Goal: Task Accomplishment & Management: Use online tool/utility

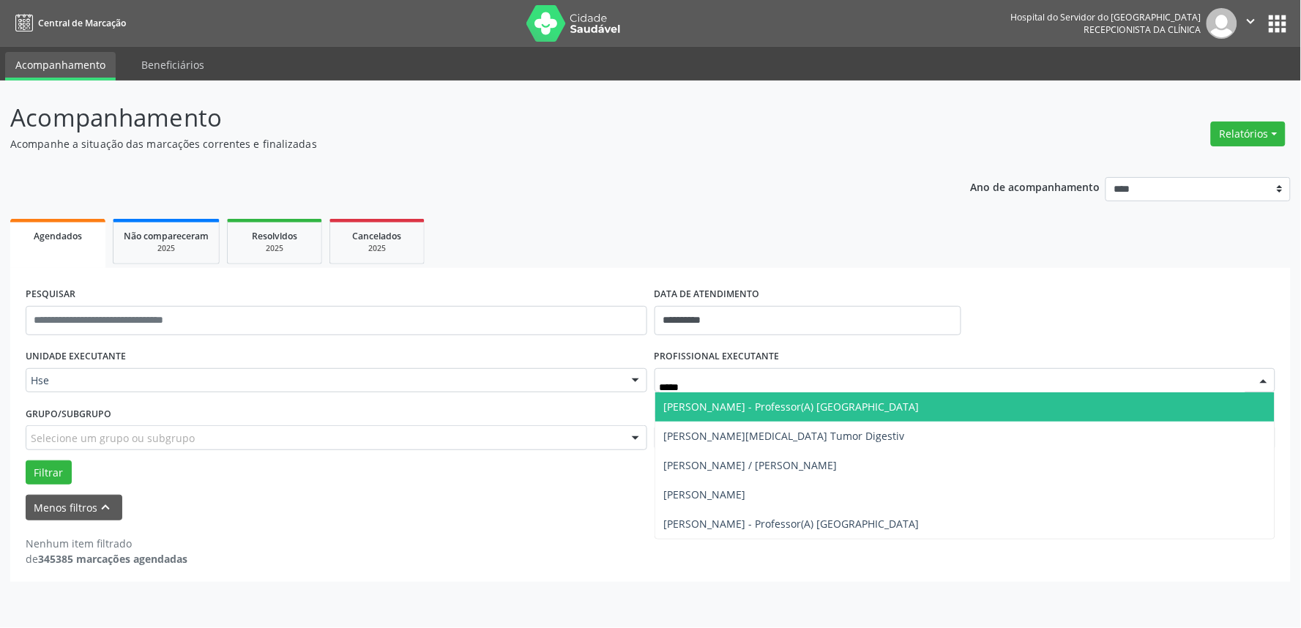
type input "******"
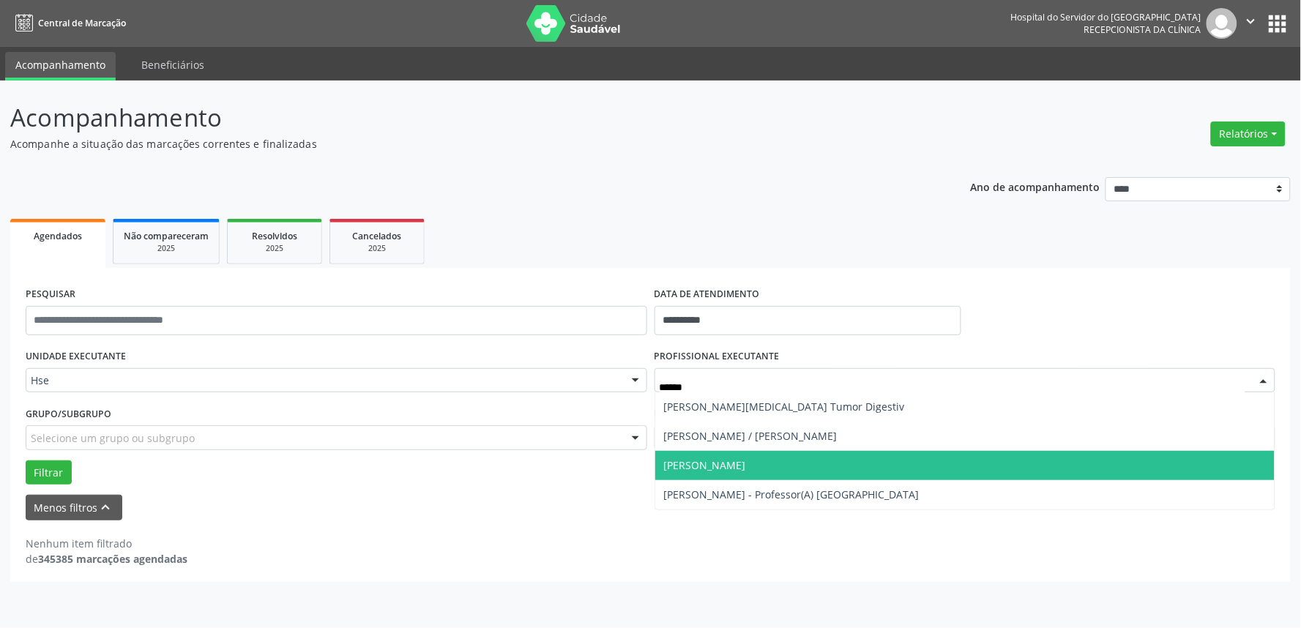
click at [746, 465] on span "[PERSON_NAME]" at bounding box center [705, 465] width 82 height 14
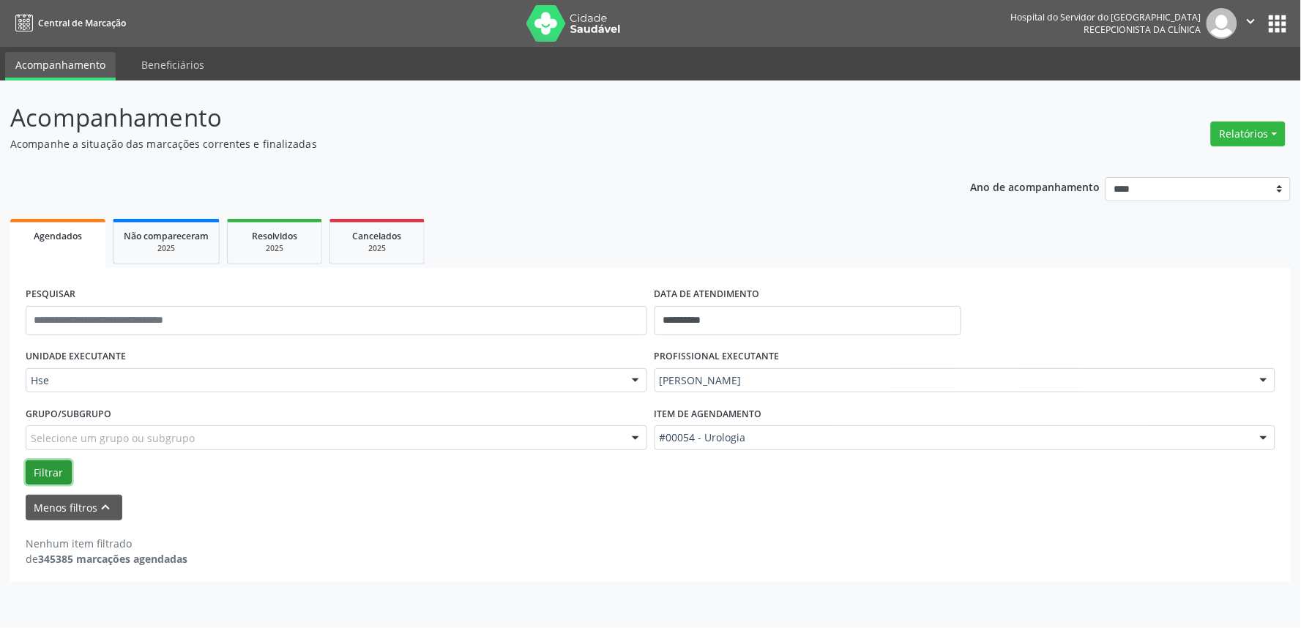
click at [52, 468] on button "Filtrar" at bounding box center [49, 472] width 46 height 25
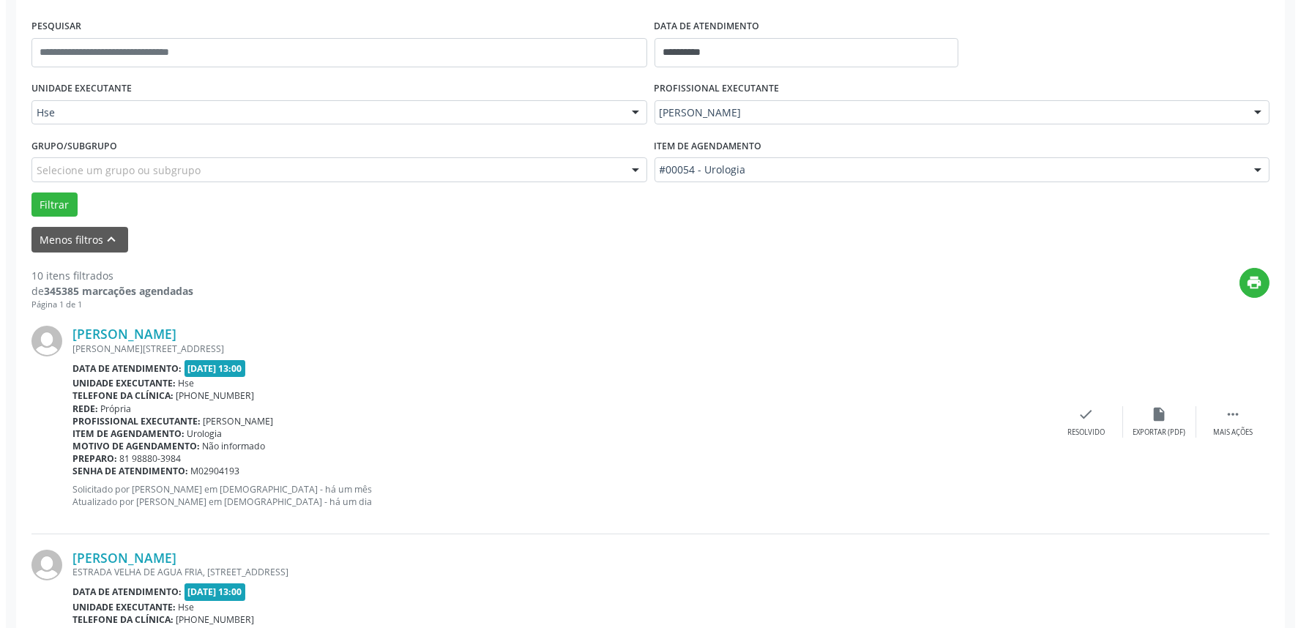
scroll to position [325, 0]
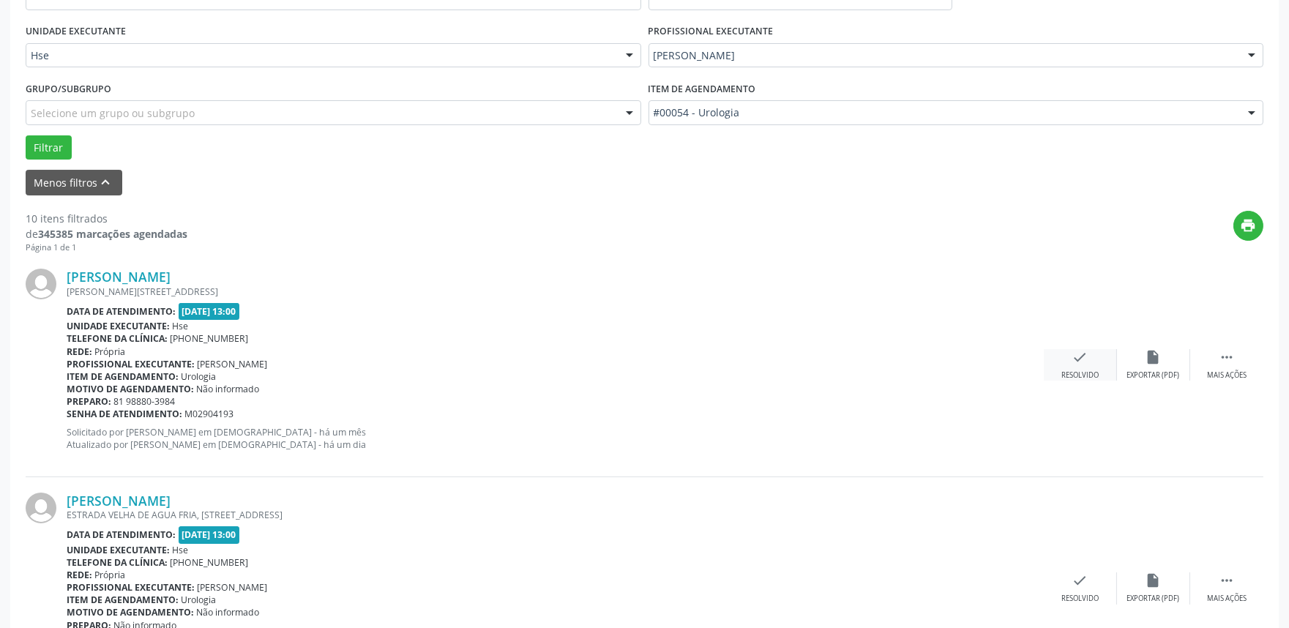
click at [1069, 362] on div "check Resolvido" at bounding box center [1080, 364] width 73 height 31
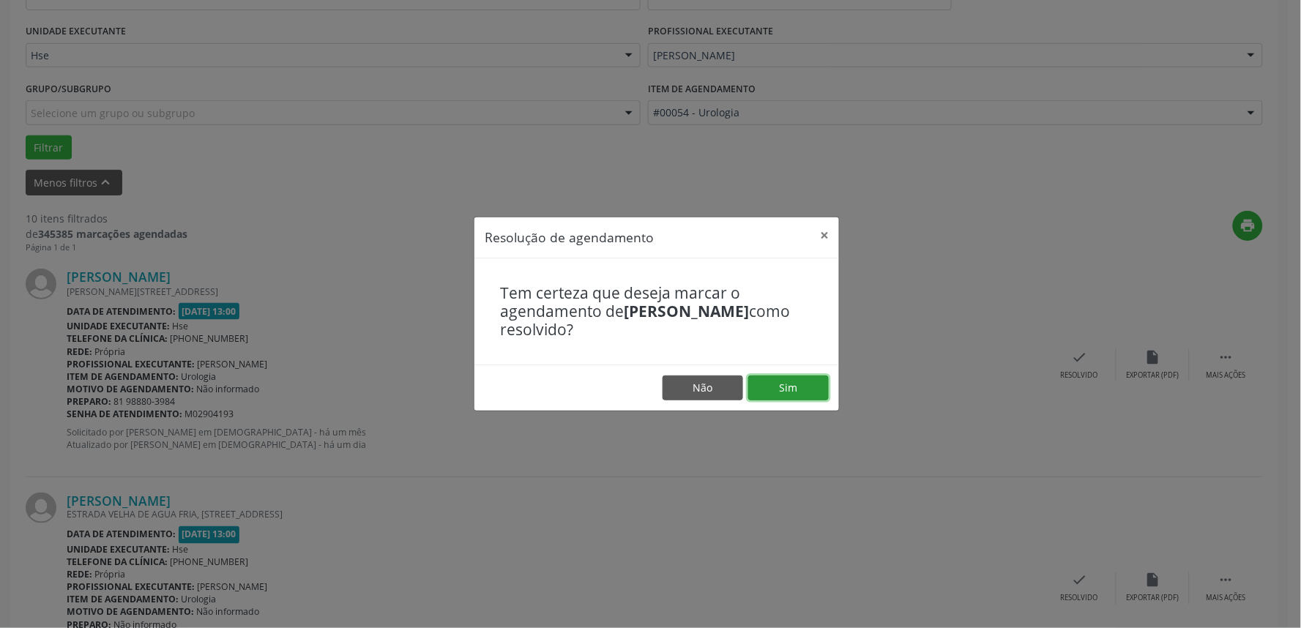
click at [806, 397] on button "Sim" at bounding box center [788, 387] width 81 height 25
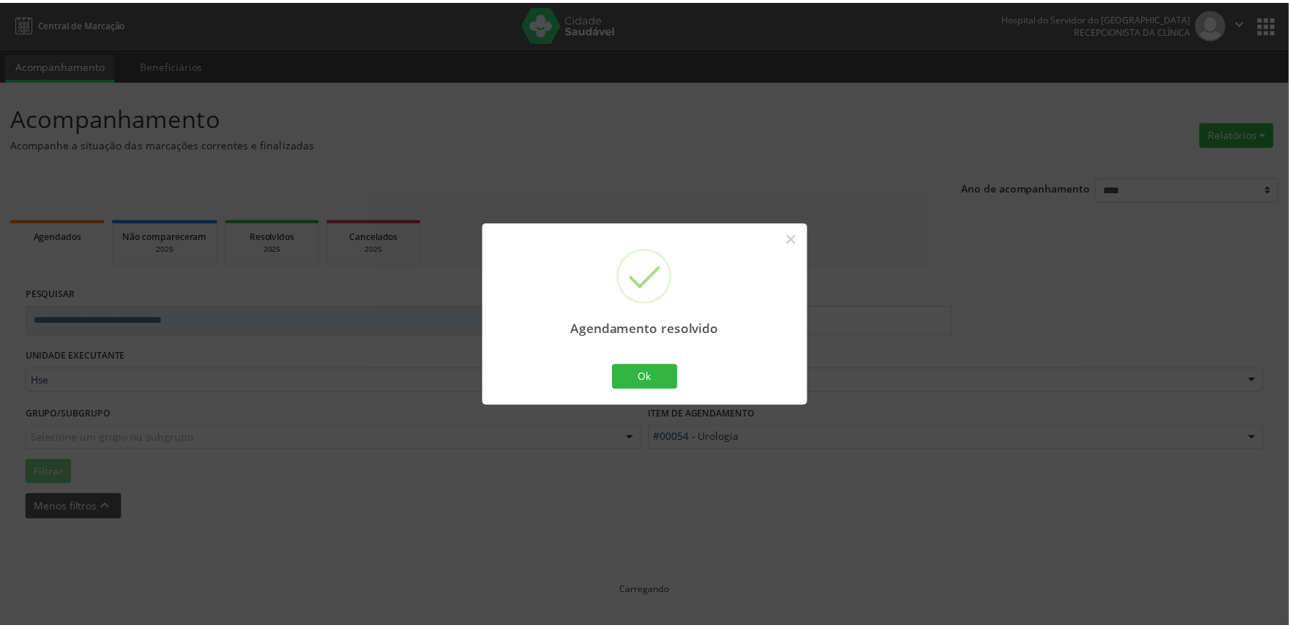
scroll to position [0, 0]
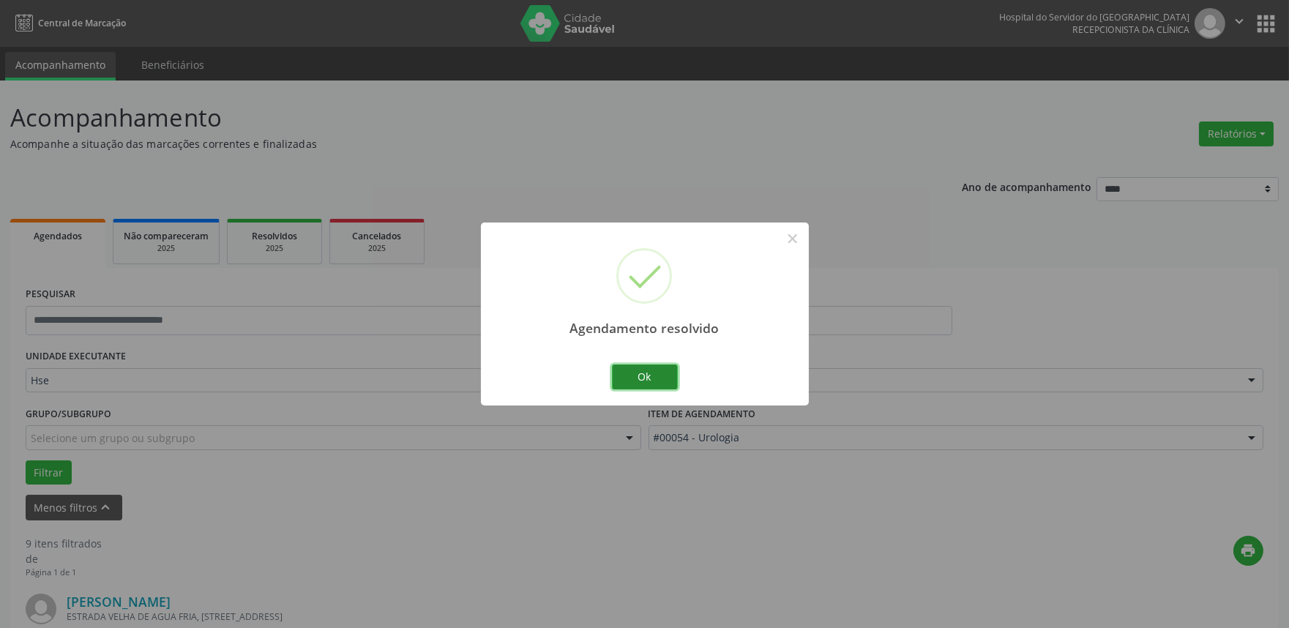
click at [642, 371] on button "Ok" at bounding box center [645, 376] width 66 height 25
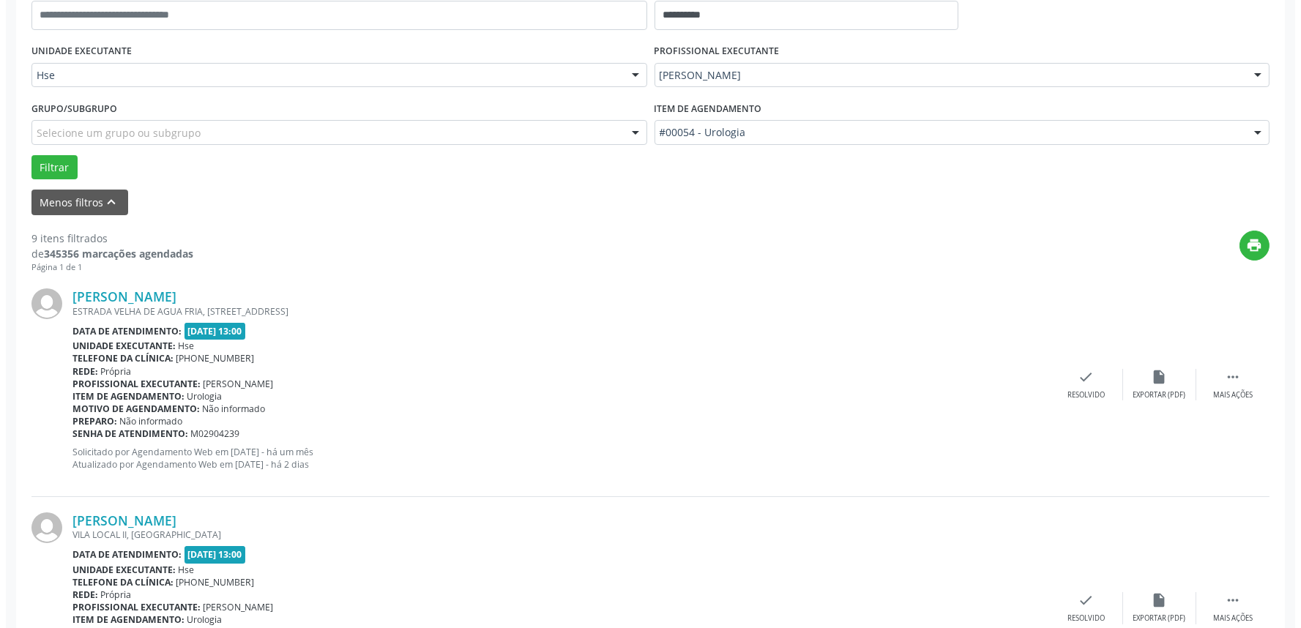
scroll to position [325, 0]
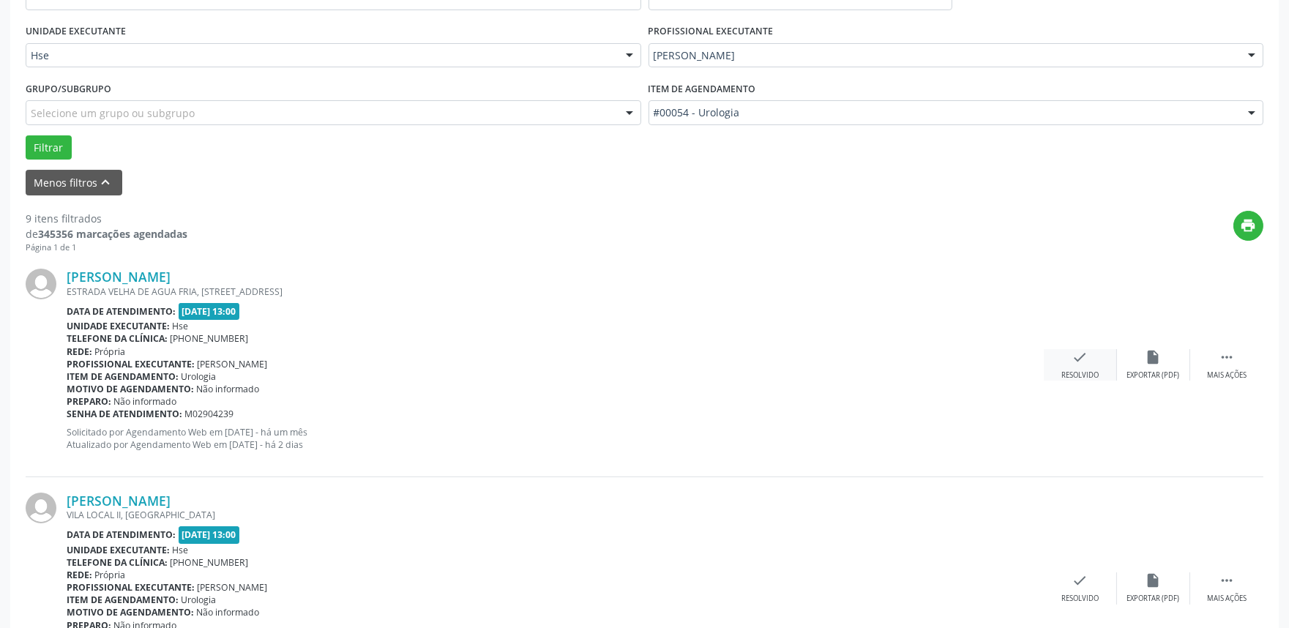
click at [1088, 355] on div "check Resolvido" at bounding box center [1080, 364] width 73 height 31
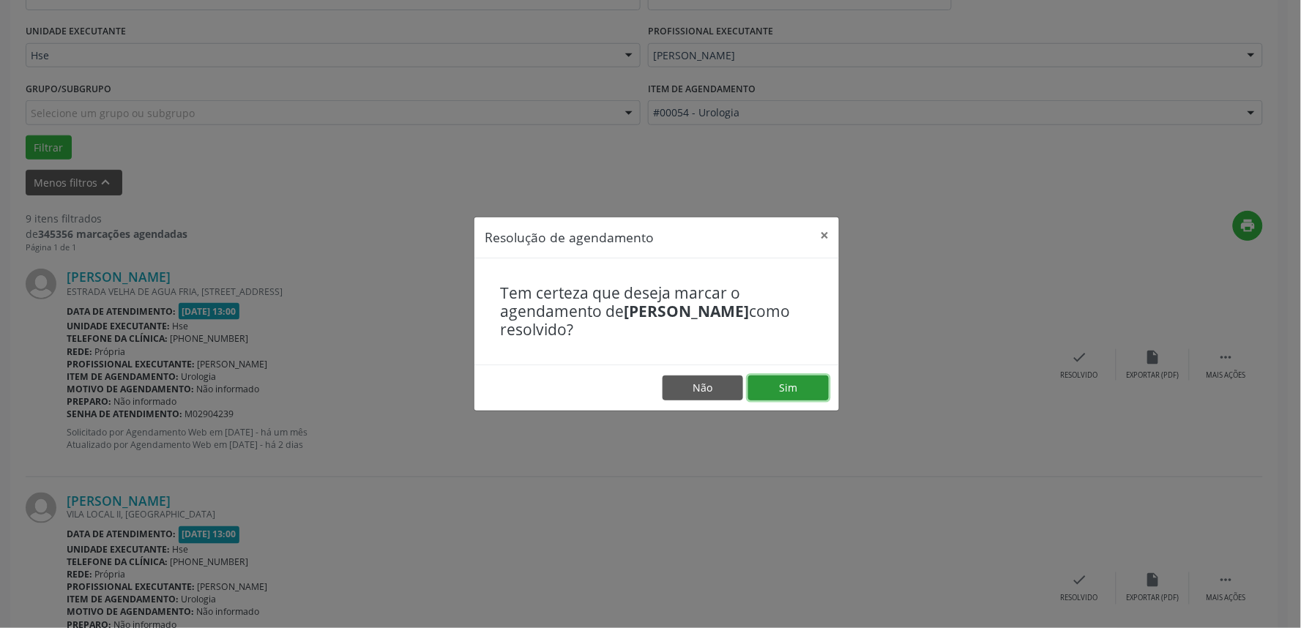
click at [801, 376] on button "Sim" at bounding box center [788, 387] width 81 height 25
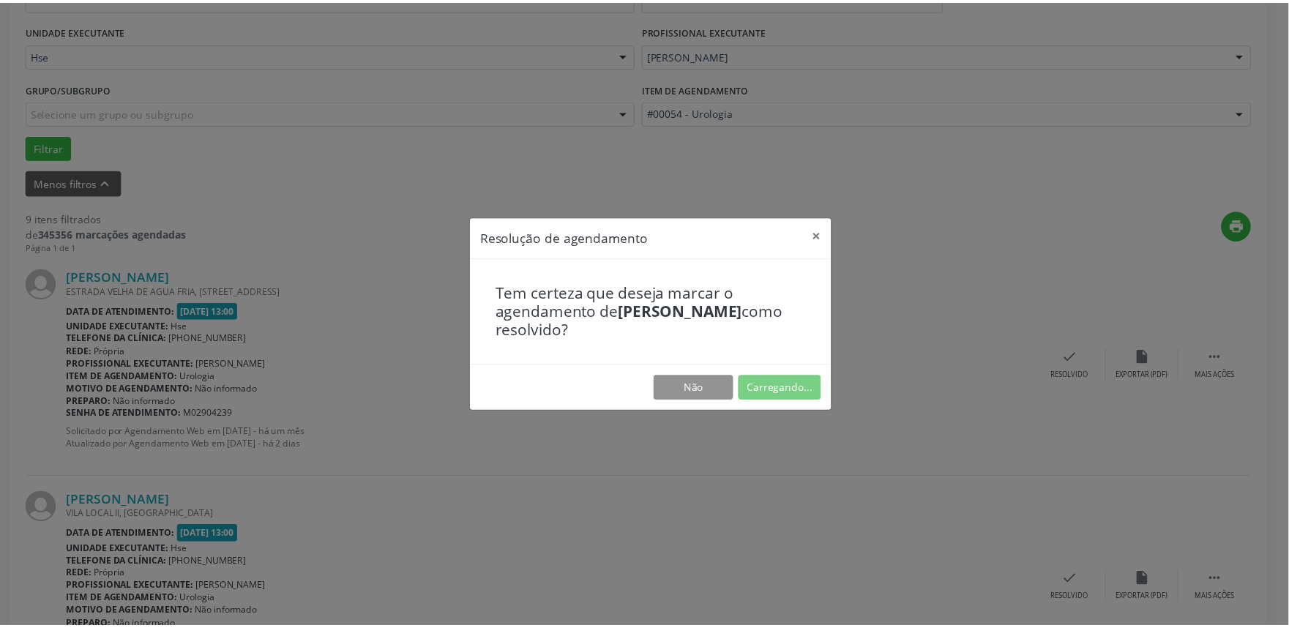
scroll to position [0, 0]
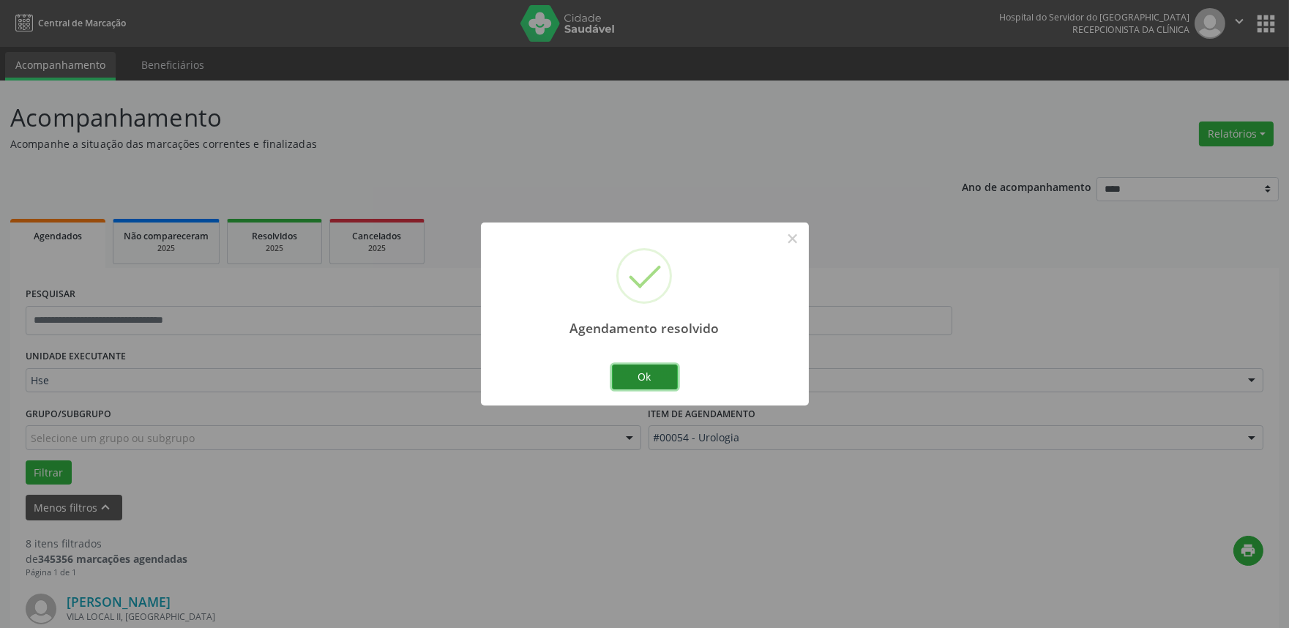
click at [653, 376] on button "Ok" at bounding box center [645, 376] width 66 height 25
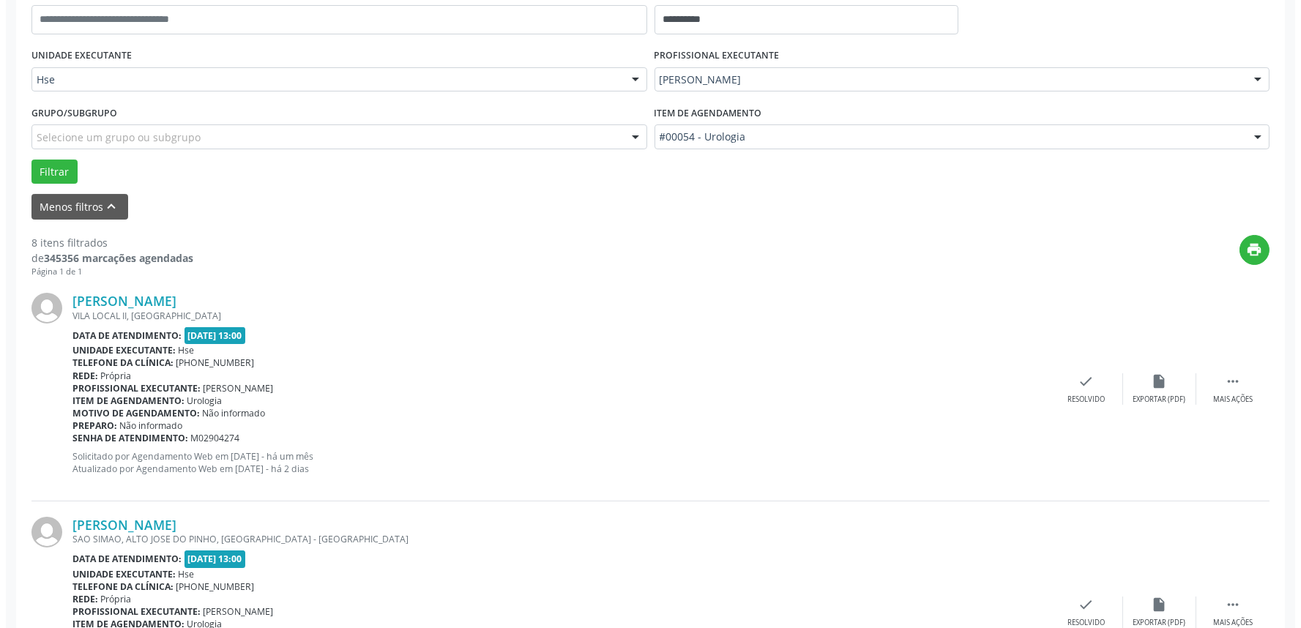
scroll to position [325, 0]
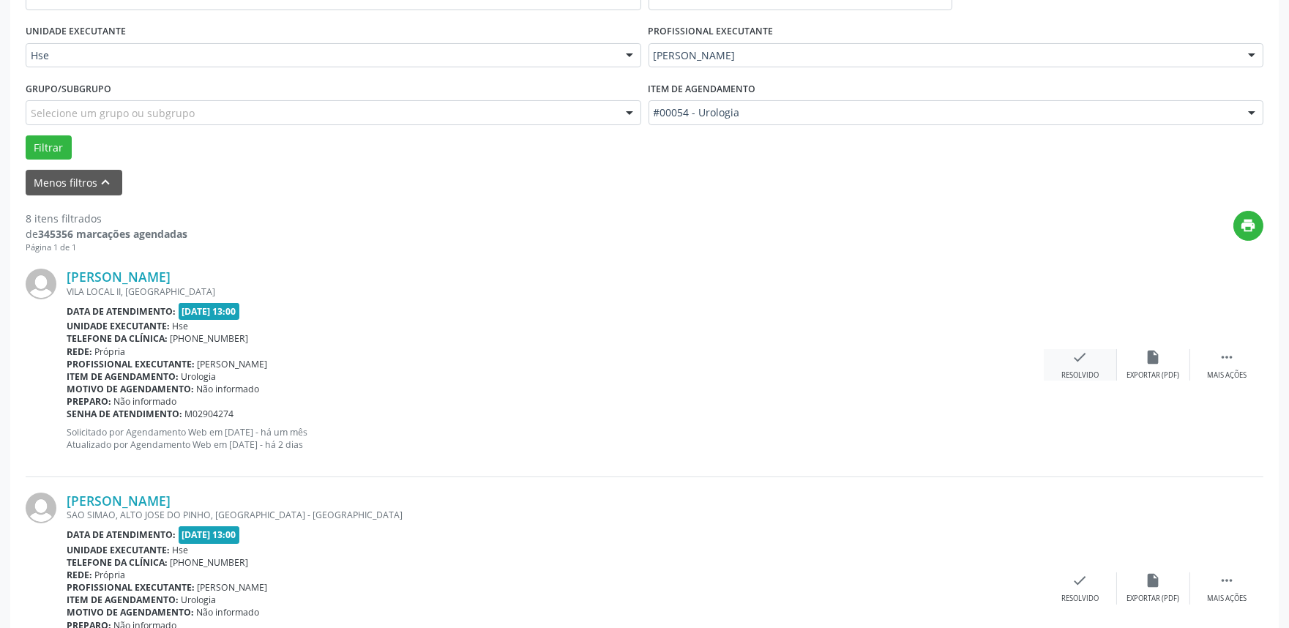
click at [1062, 359] on div "check Resolvido" at bounding box center [1080, 364] width 73 height 31
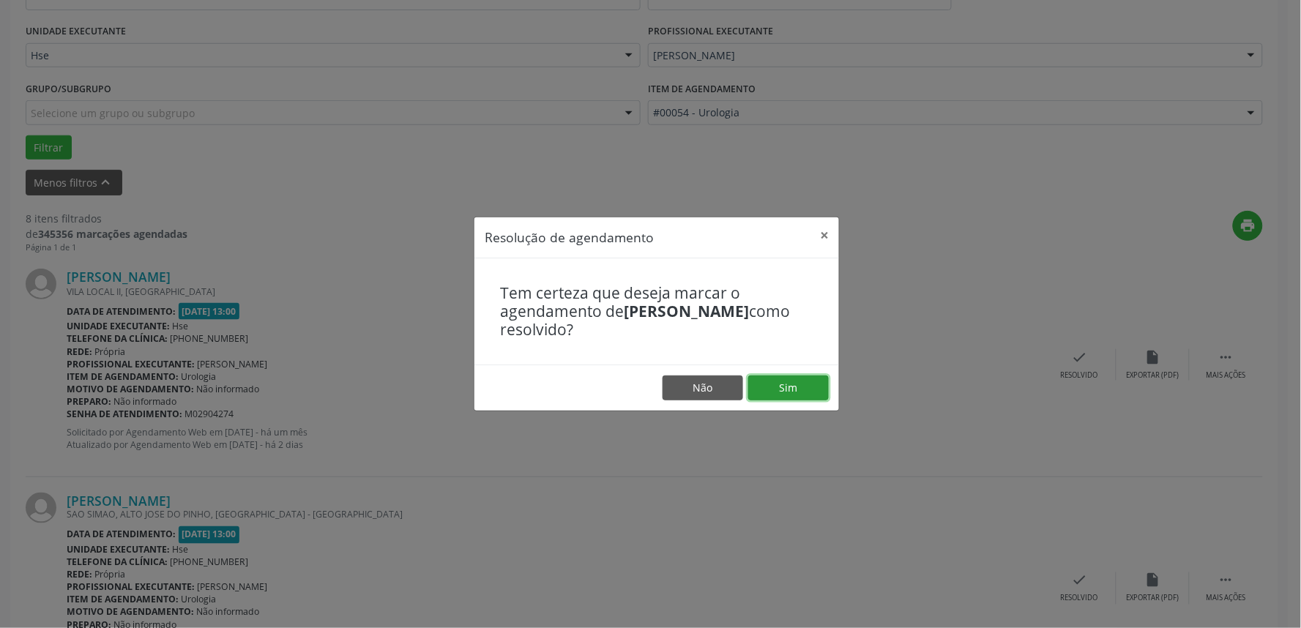
click at [785, 389] on button "Sim" at bounding box center [788, 387] width 81 height 25
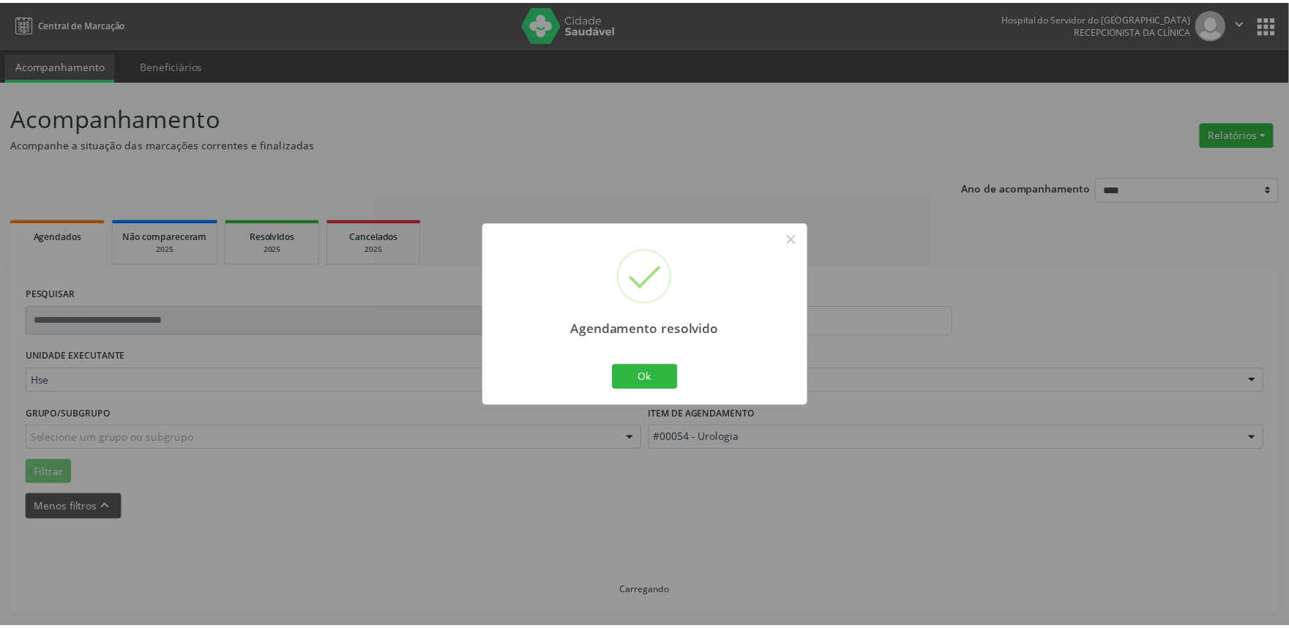
scroll to position [0, 0]
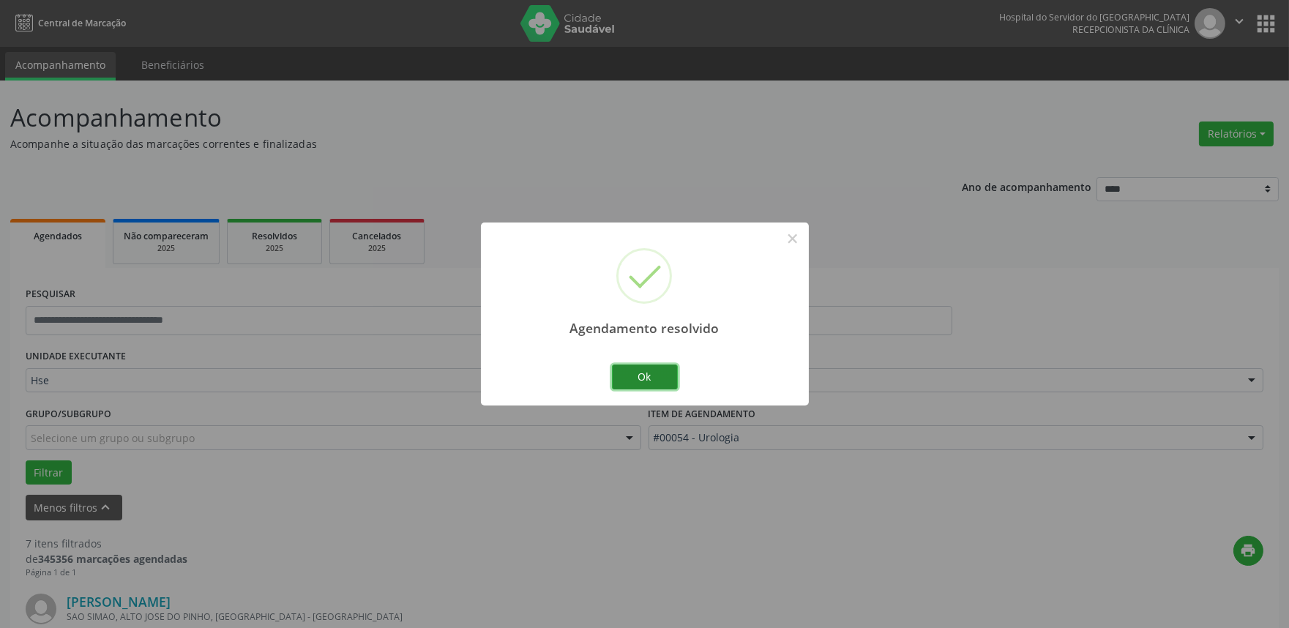
click at [624, 378] on button "Ok" at bounding box center [645, 376] width 66 height 25
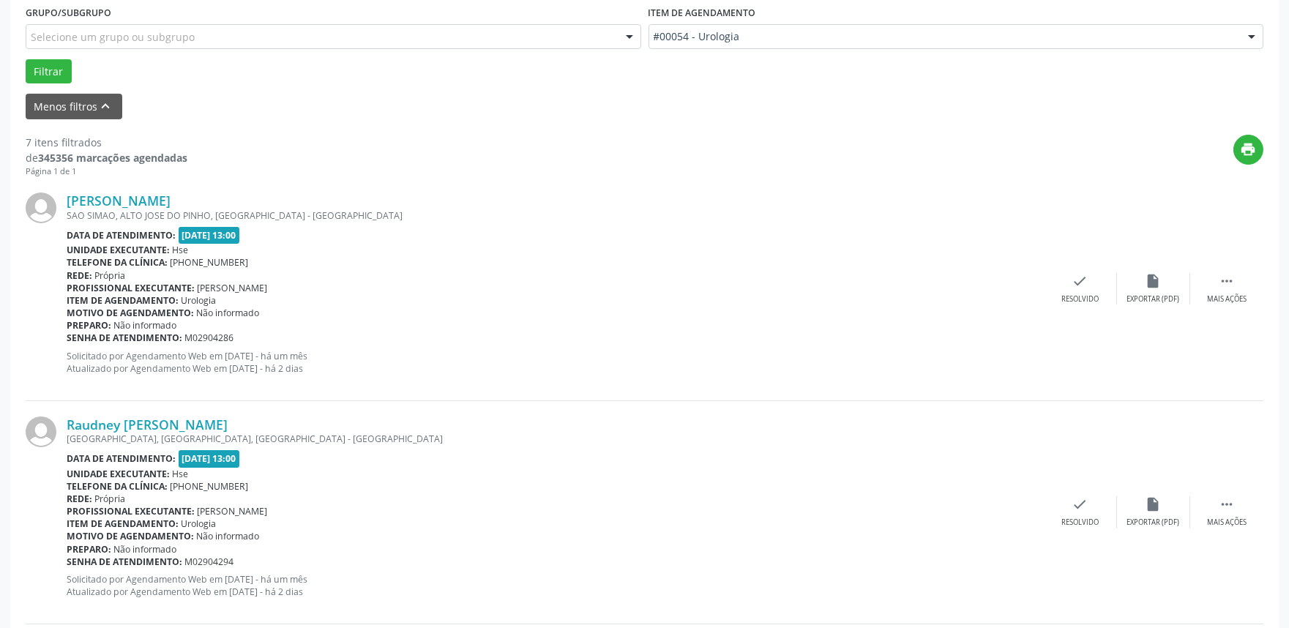
scroll to position [406, 0]
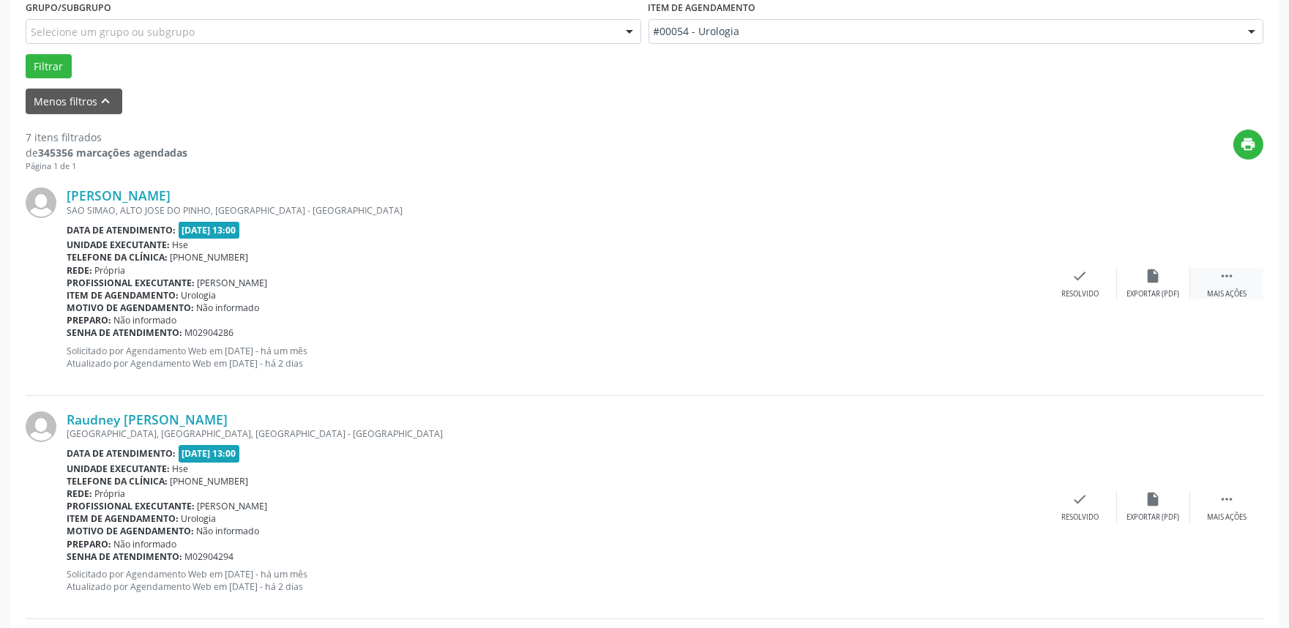
click at [1228, 272] on icon "" at bounding box center [1227, 276] width 16 height 16
click at [1159, 280] on icon "alarm_off" at bounding box center [1153, 276] width 16 height 16
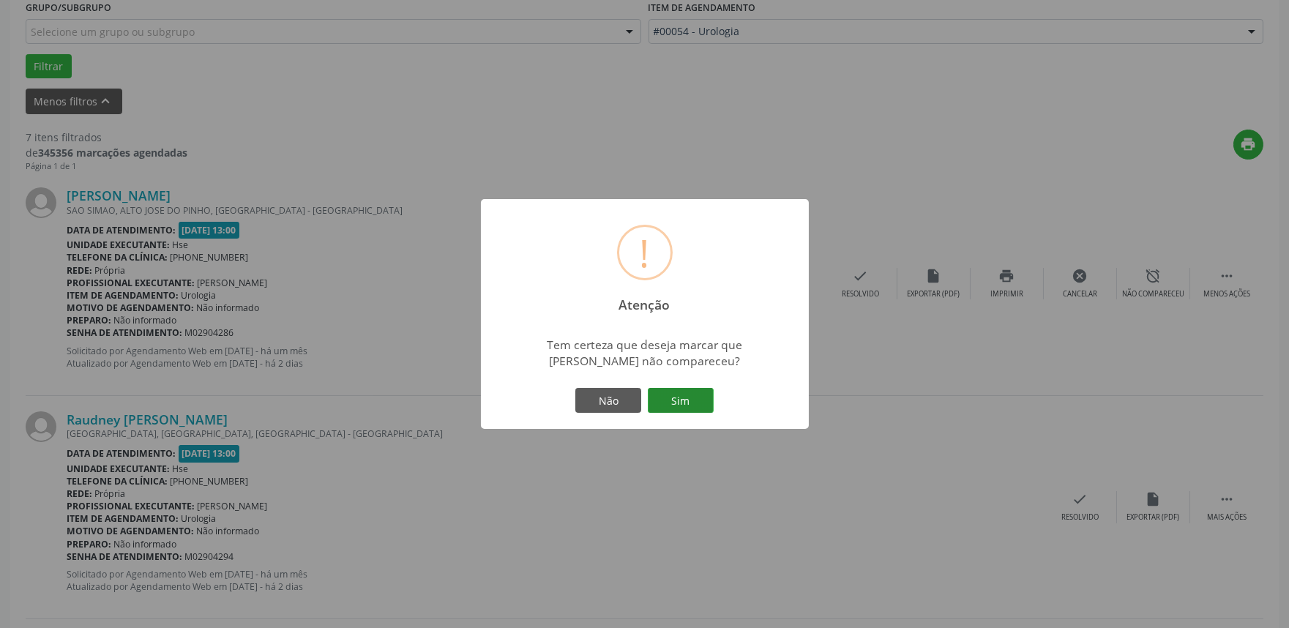
click at [672, 405] on button "Sim" at bounding box center [681, 400] width 66 height 25
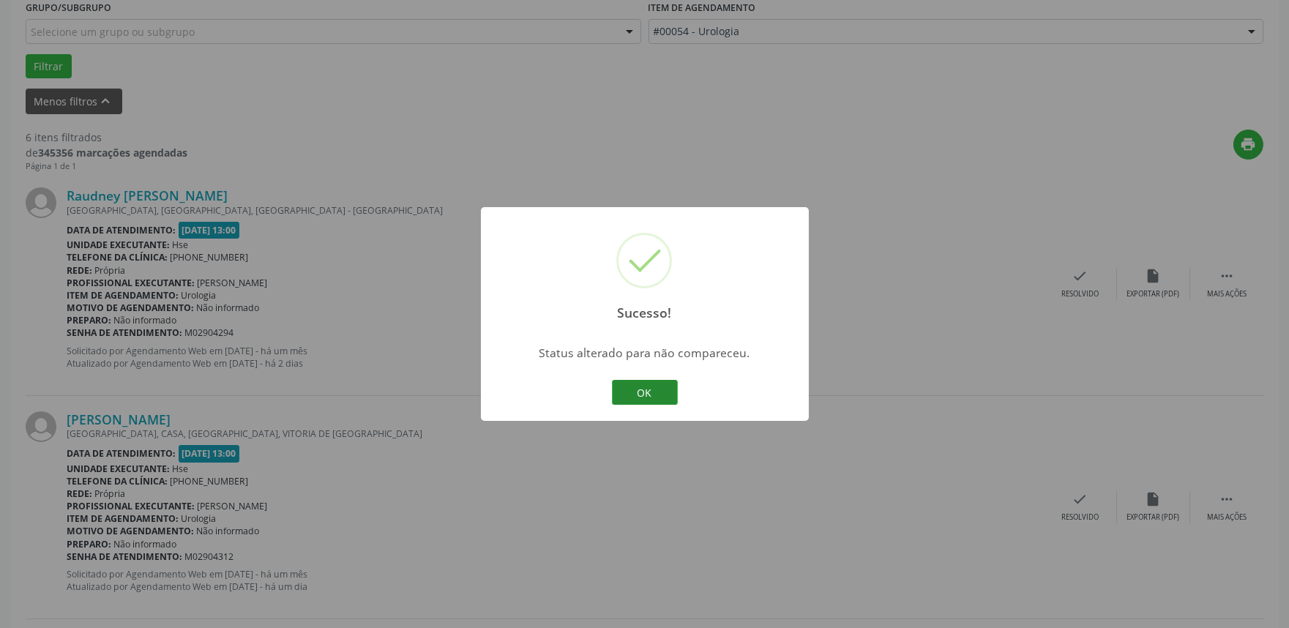
click at [631, 393] on button "OK" at bounding box center [645, 392] width 66 height 25
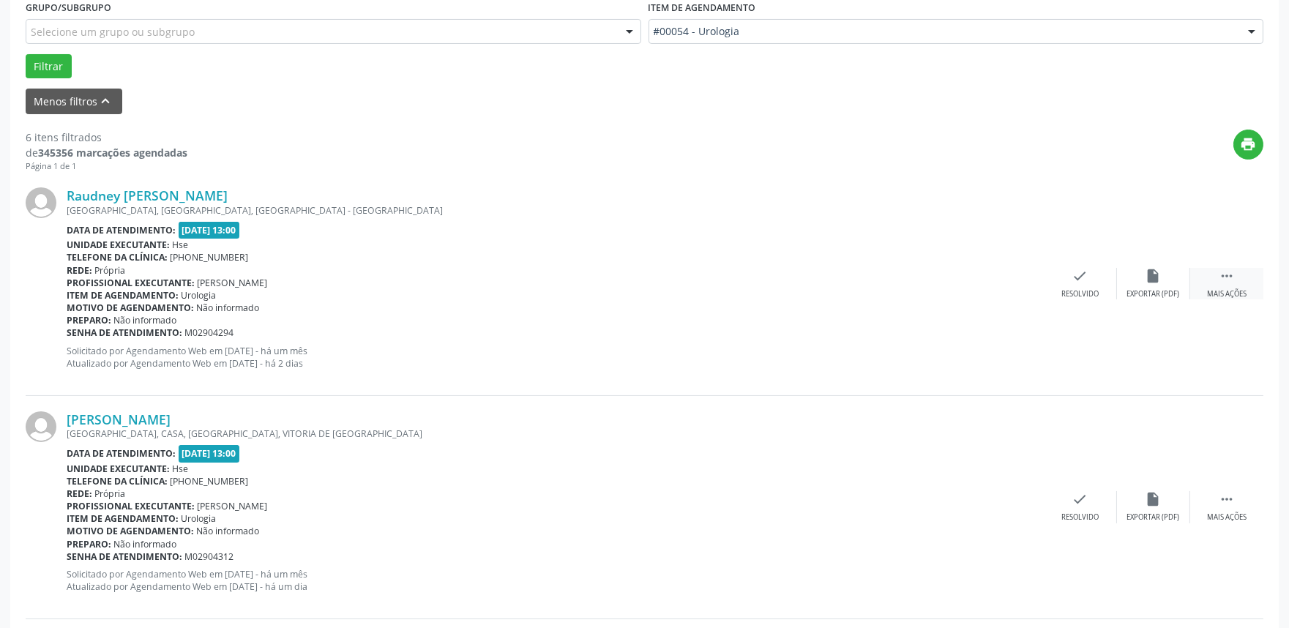
click at [1227, 277] on icon "" at bounding box center [1227, 276] width 16 height 16
click at [1154, 280] on icon "alarm_off" at bounding box center [1153, 276] width 16 height 16
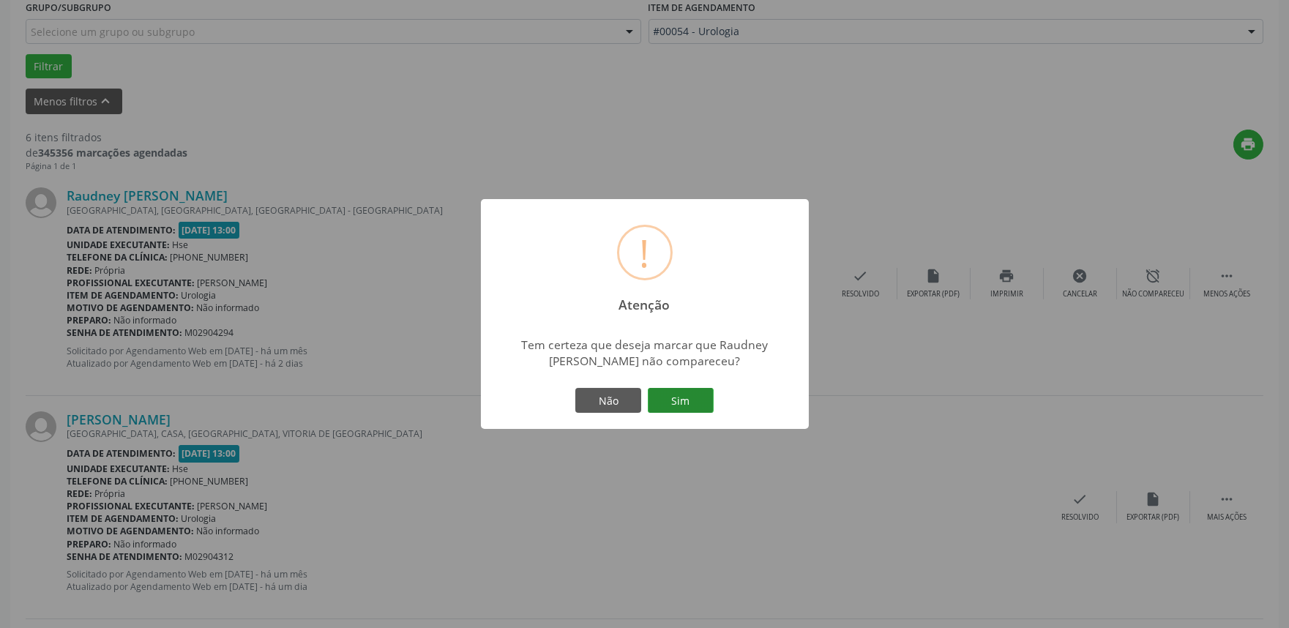
click at [676, 389] on button "Sim" at bounding box center [681, 400] width 66 height 25
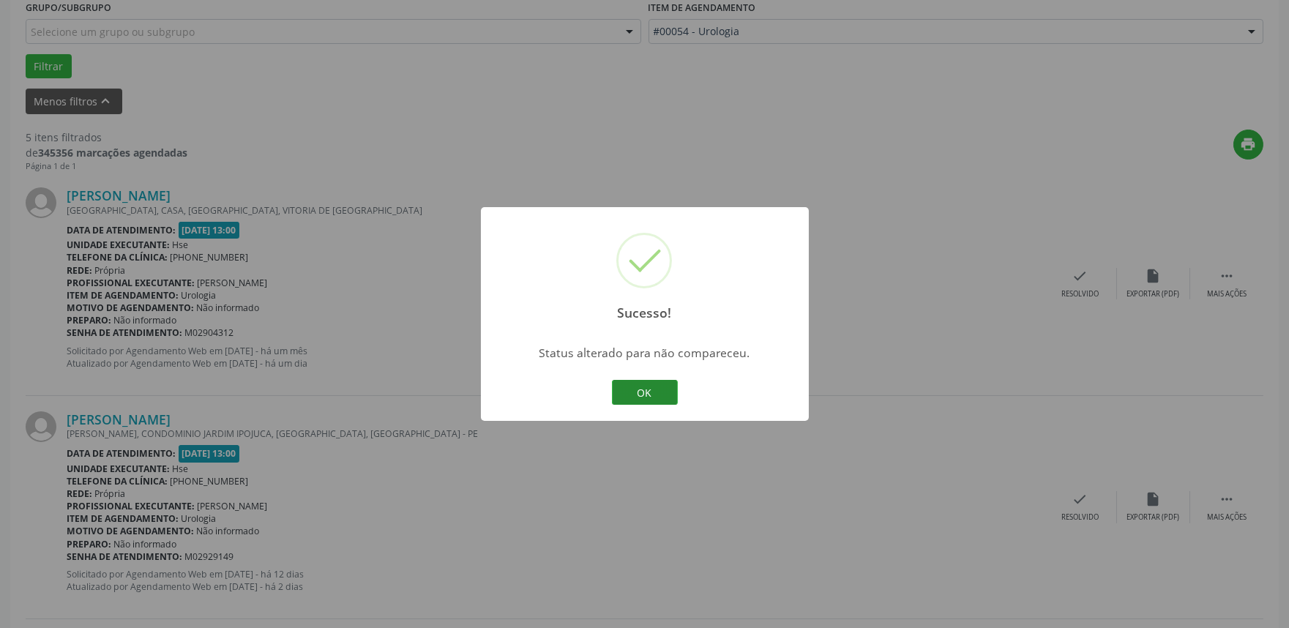
click at [655, 389] on button "OK" at bounding box center [645, 392] width 66 height 25
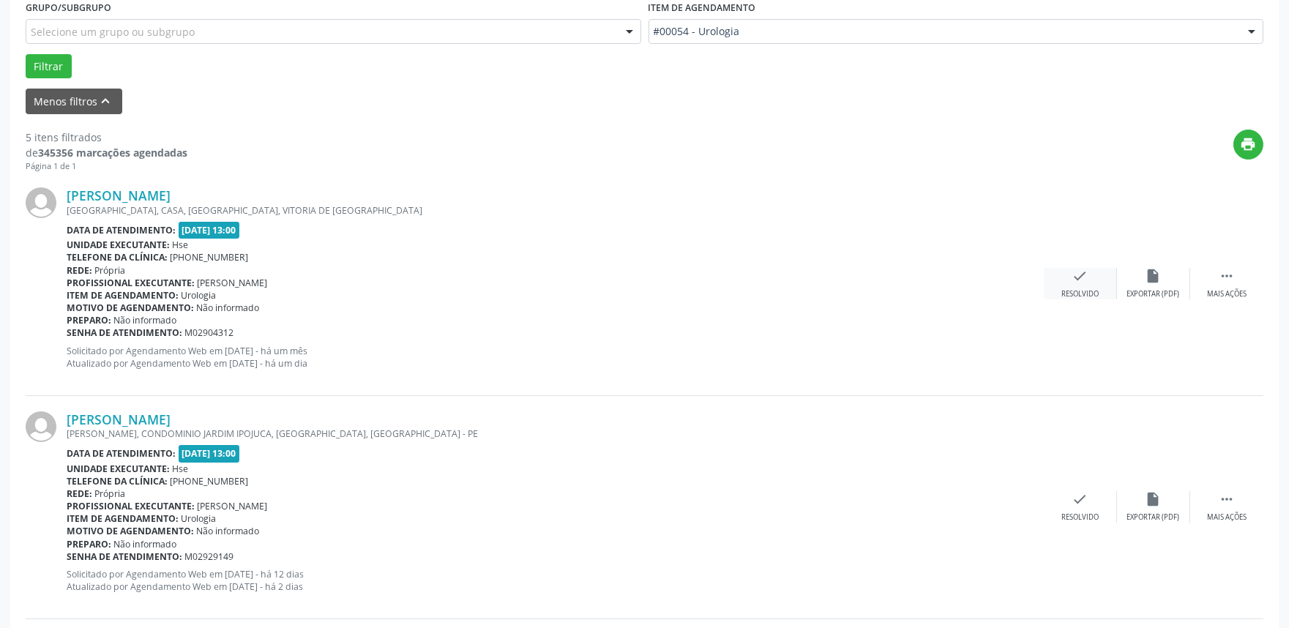
click at [1059, 283] on div "check Resolvido" at bounding box center [1080, 283] width 73 height 31
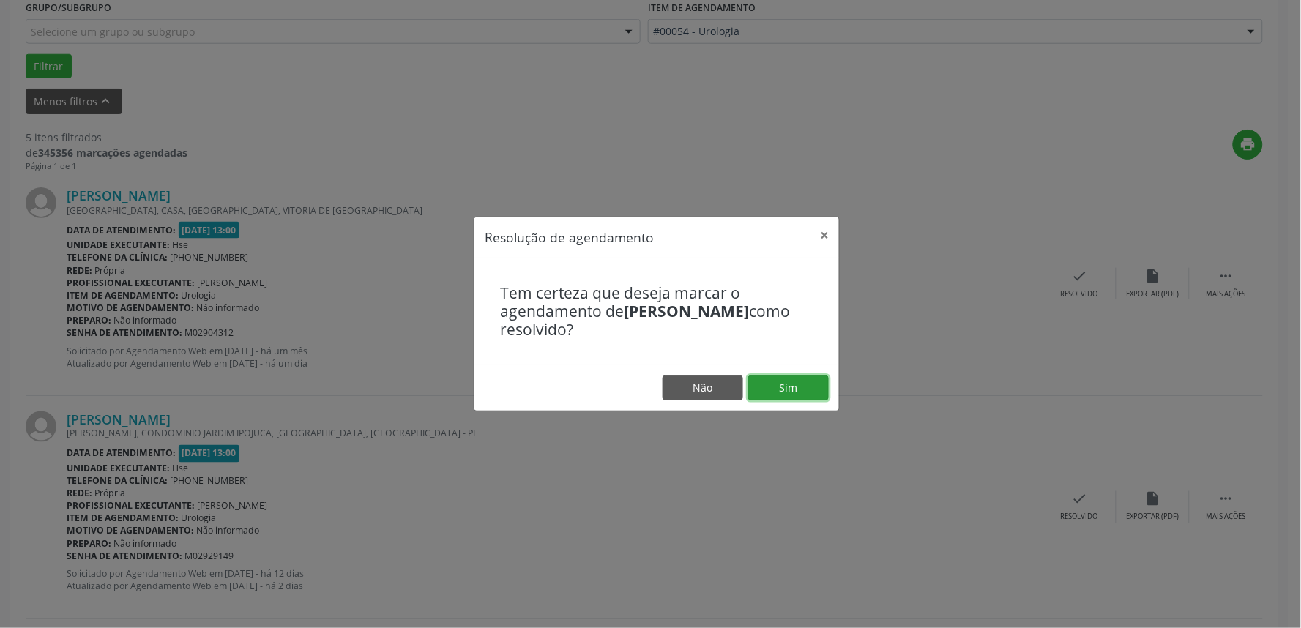
click at [793, 389] on button "Sim" at bounding box center [788, 387] width 81 height 25
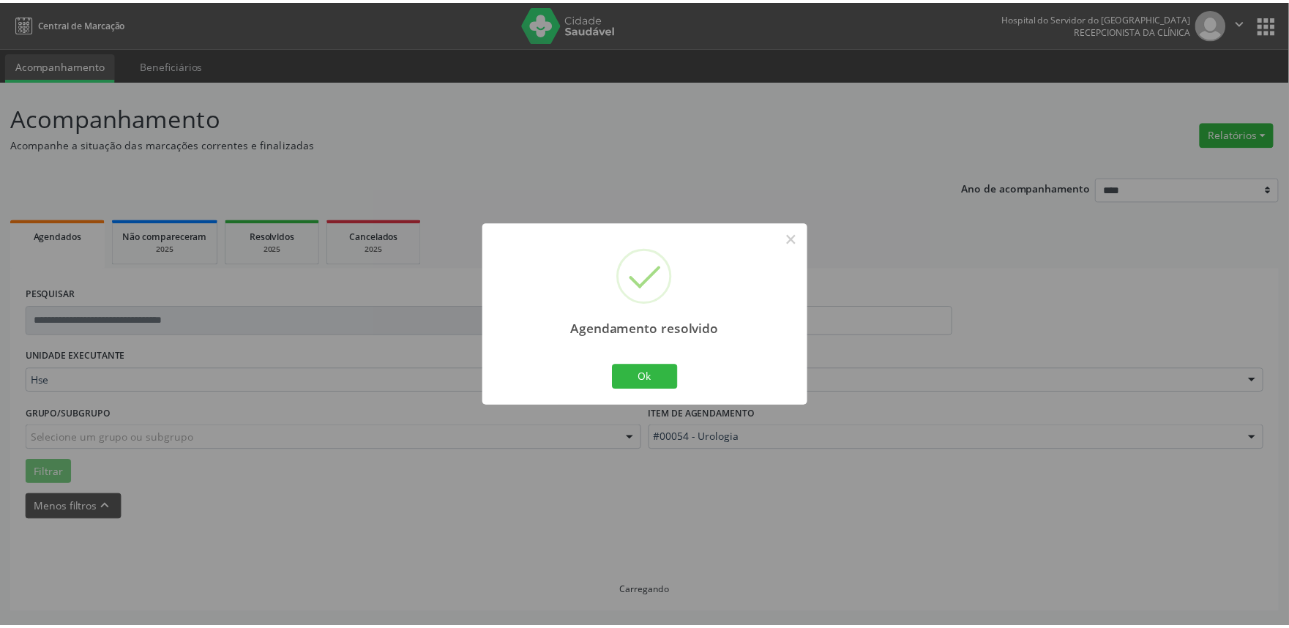
scroll to position [0, 0]
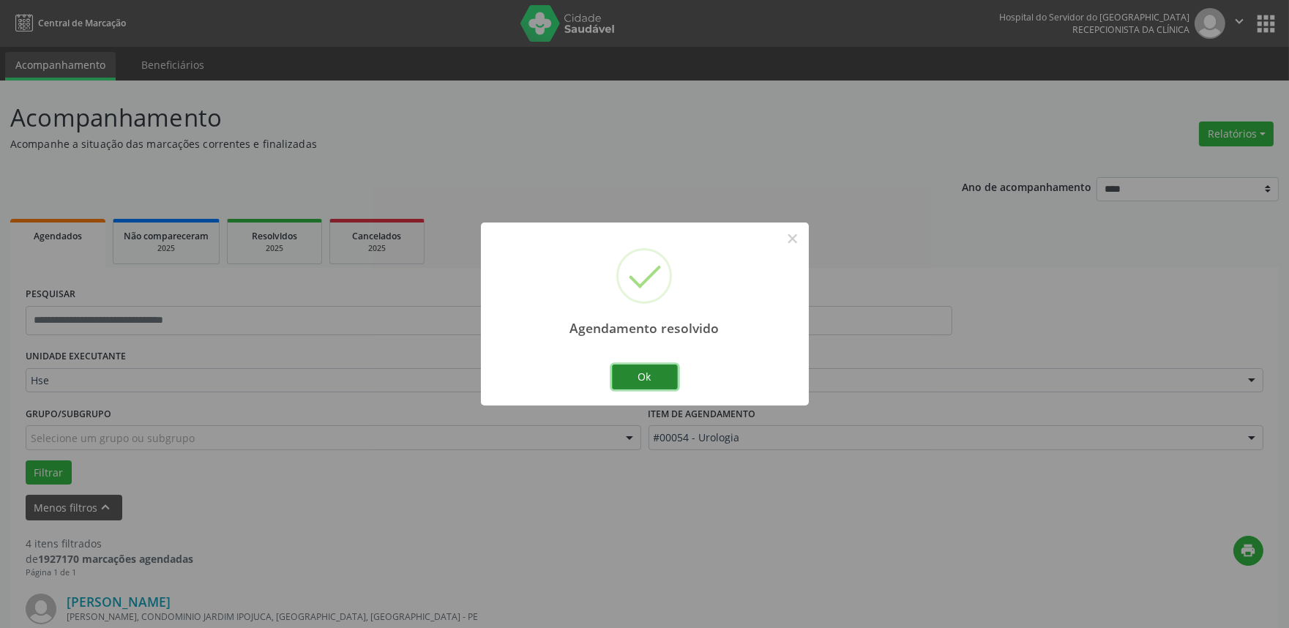
click at [641, 375] on button "Ok" at bounding box center [645, 376] width 66 height 25
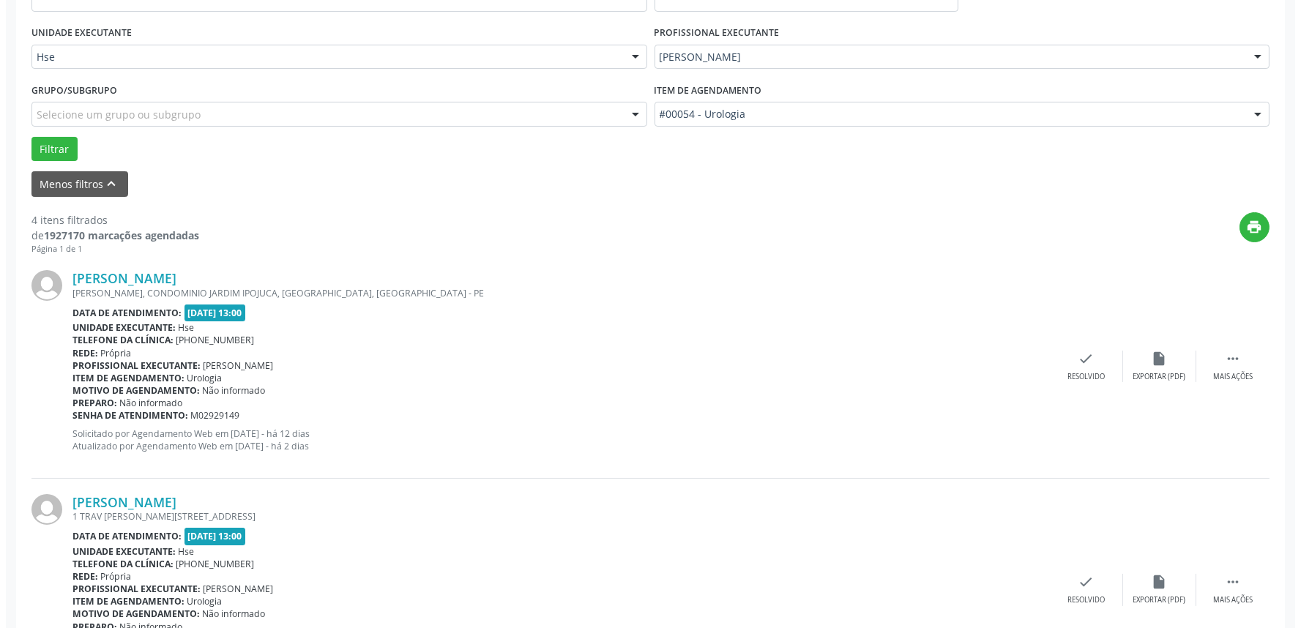
scroll to position [325, 0]
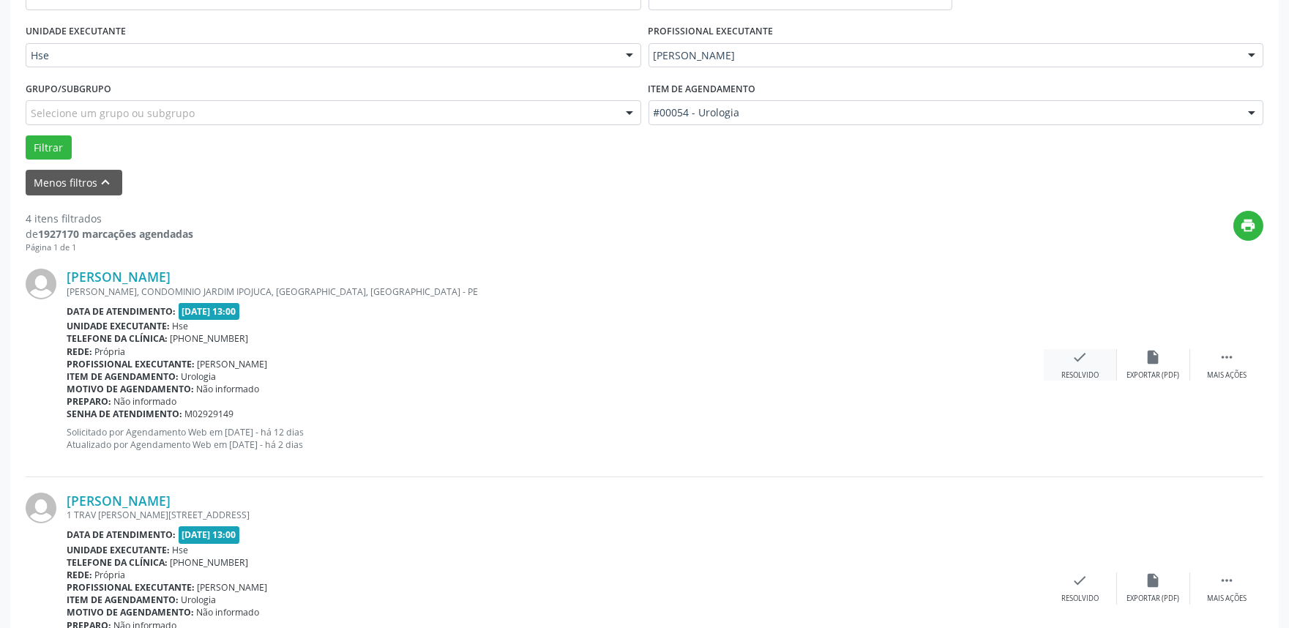
click at [1084, 359] on icon "check" at bounding box center [1080, 357] width 16 height 16
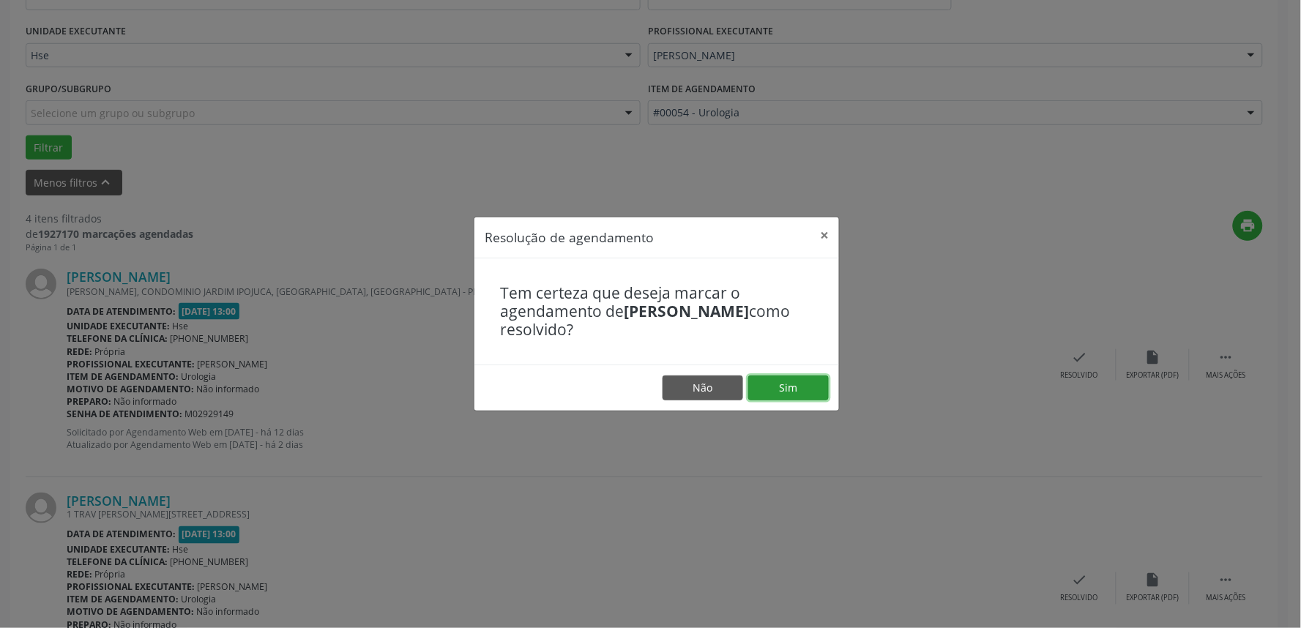
click at [822, 388] on button "Sim" at bounding box center [788, 387] width 81 height 25
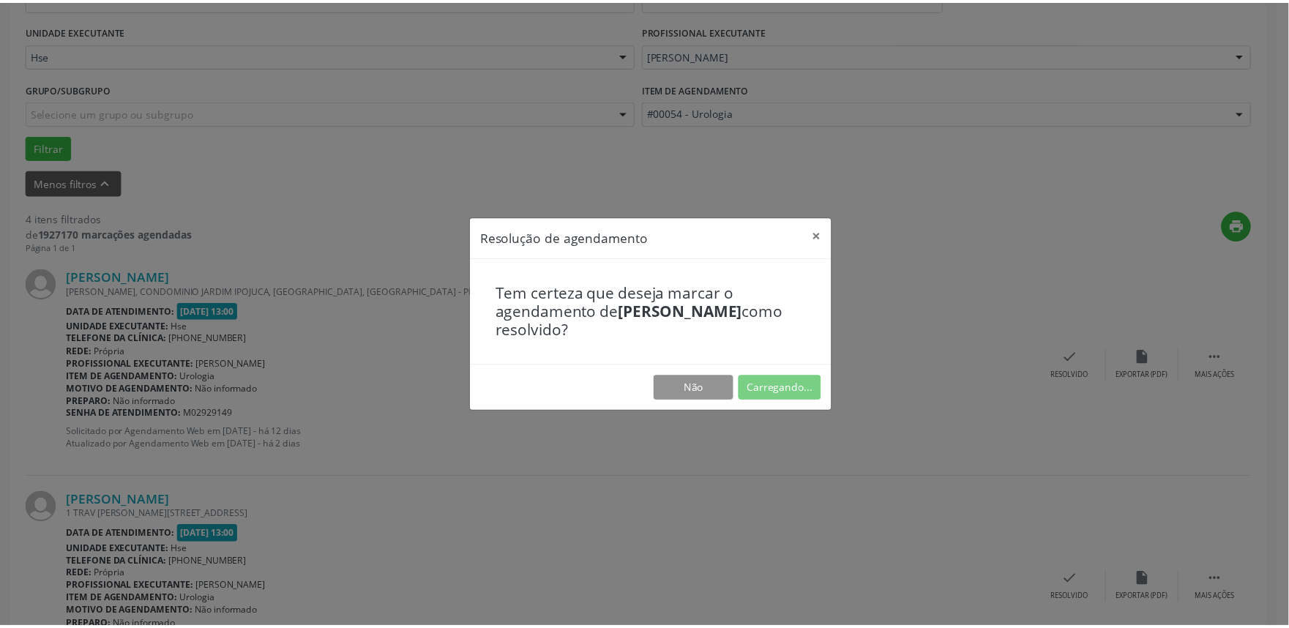
scroll to position [0, 0]
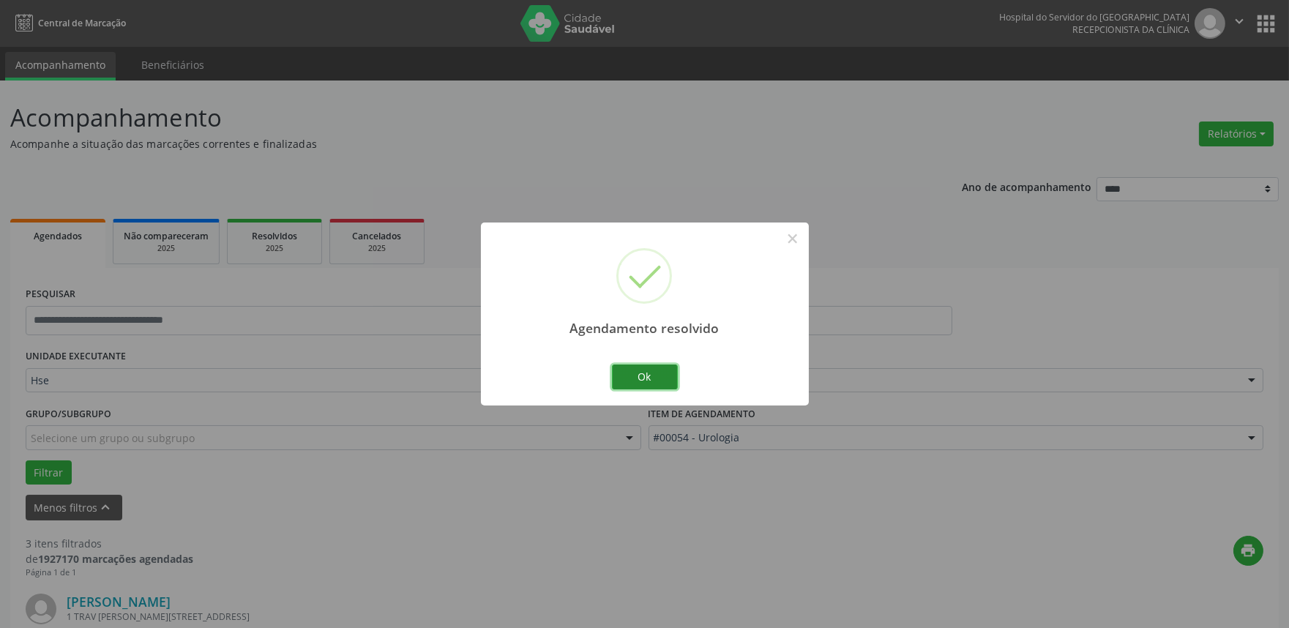
click at [620, 370] on button "Ok" at bounding box center [645, 376] width 66 height 25
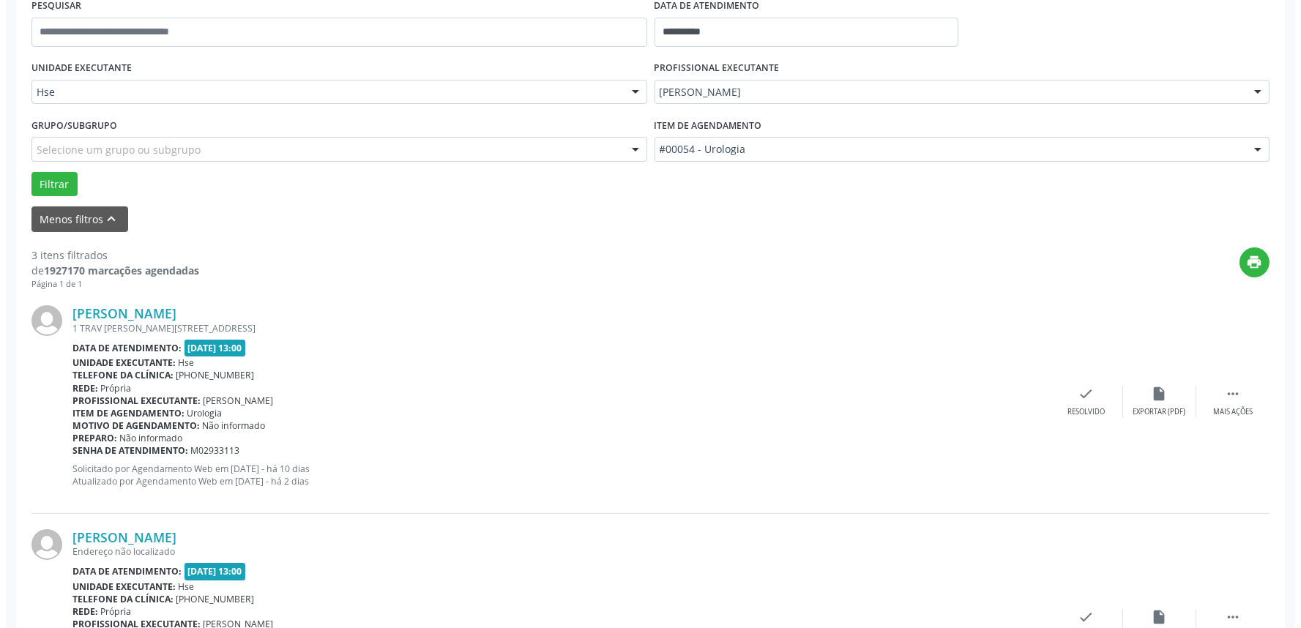
scroll to position [325, 0]
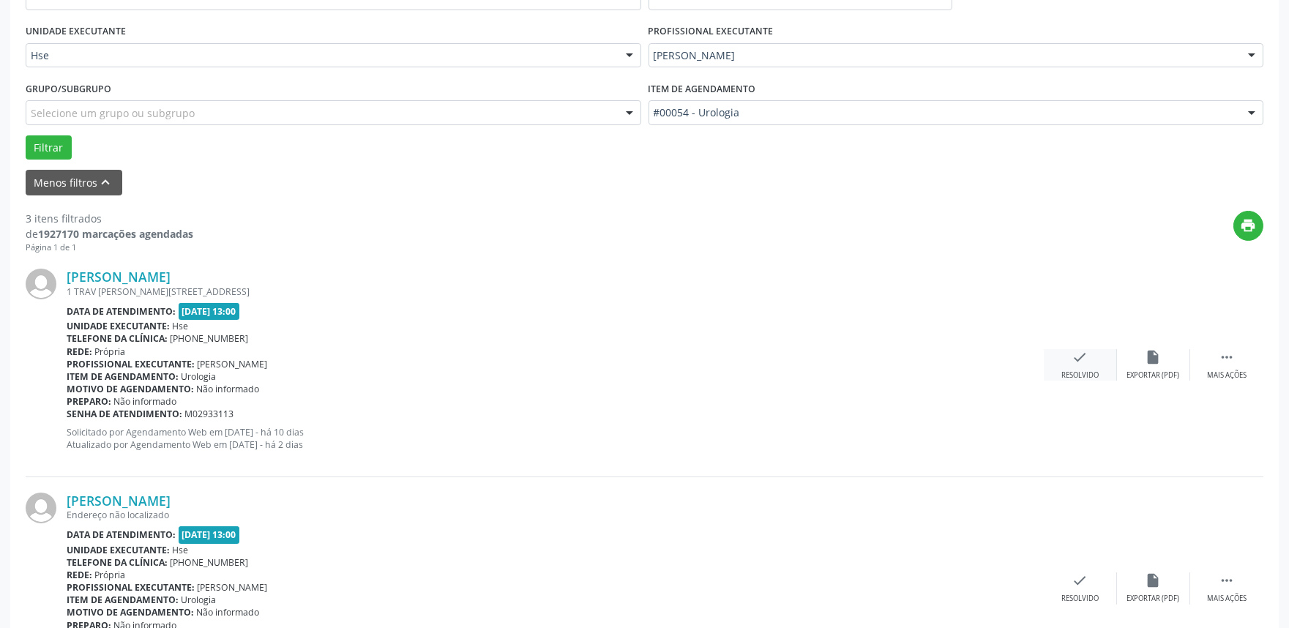
click at [1072, 353] on icon "check" at bounding box center [1080, 357] width 16 height 16
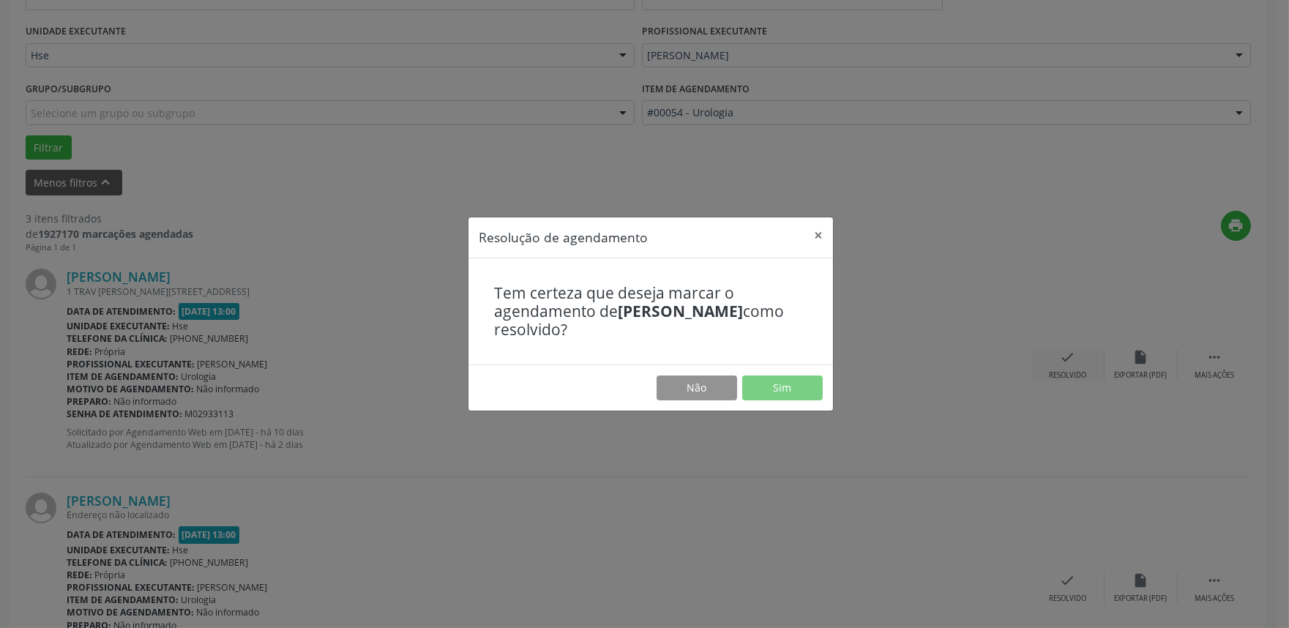
click at [1072, 353] on div "Resolução de agendamento × Tem certeza que deseja marcar o agendamento de [PERS…" at bounding box center [644, 314] width 1289 height 628
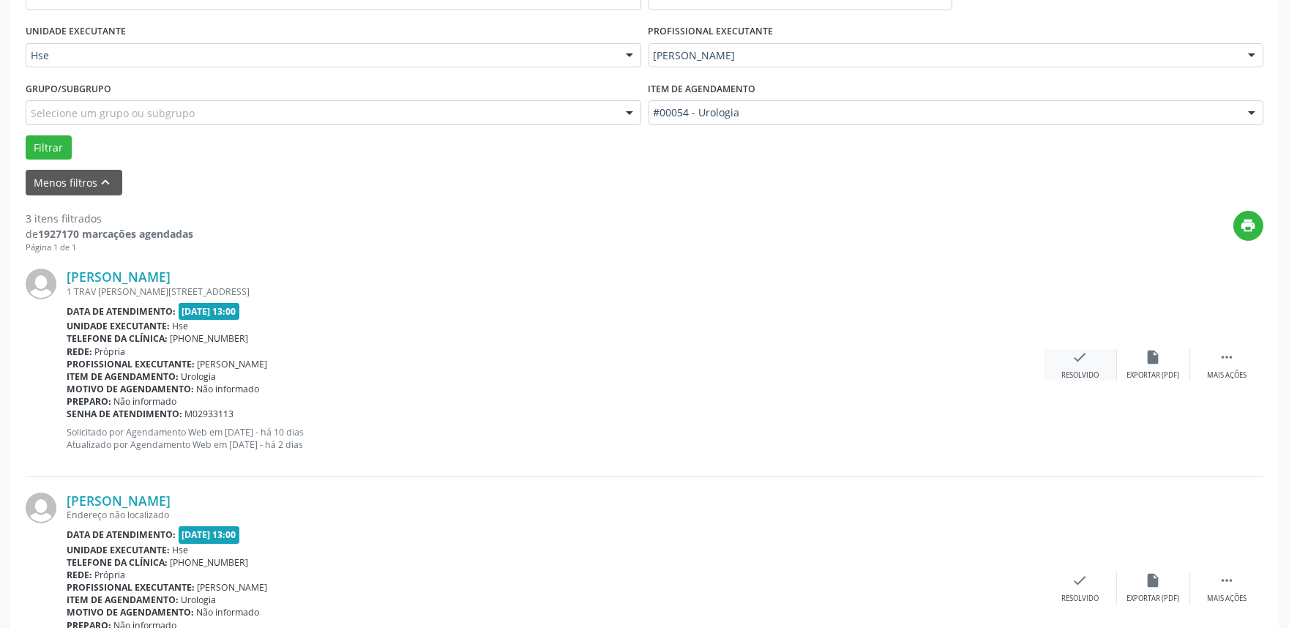
click at [1078, 356] on icon "check" at bounding box center [1080, 357] width 16 height 16
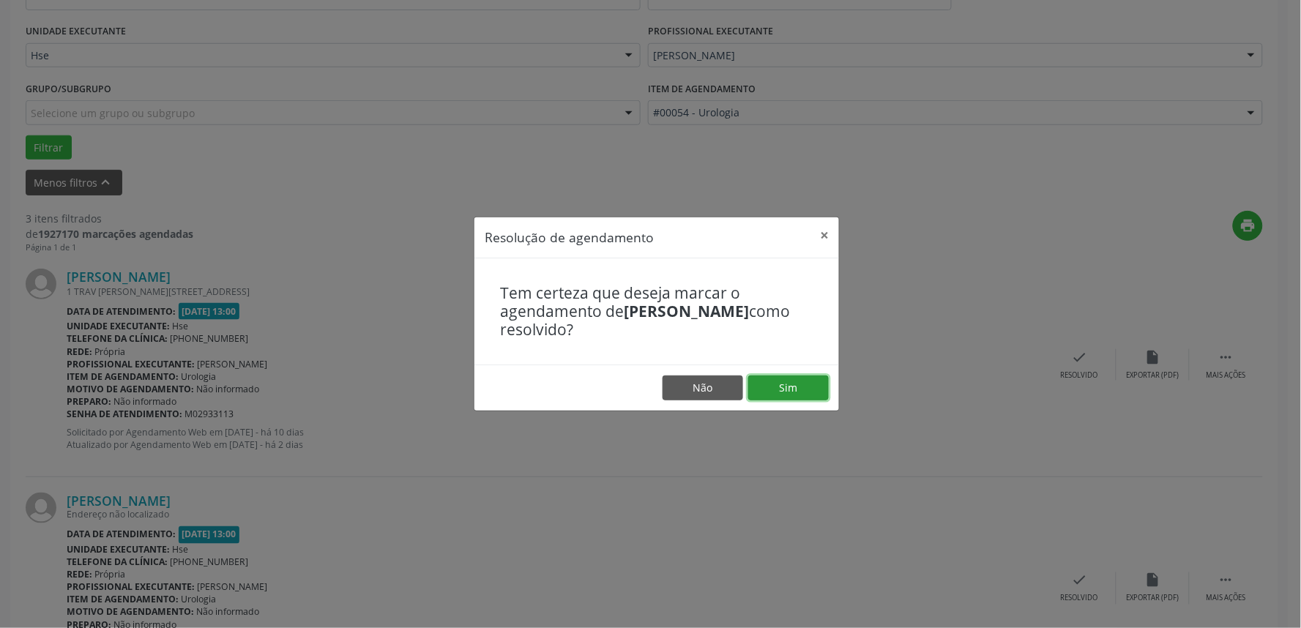
click at [763, 385] on button "Sim" at bounding box center [788, 387] width 81 height 25
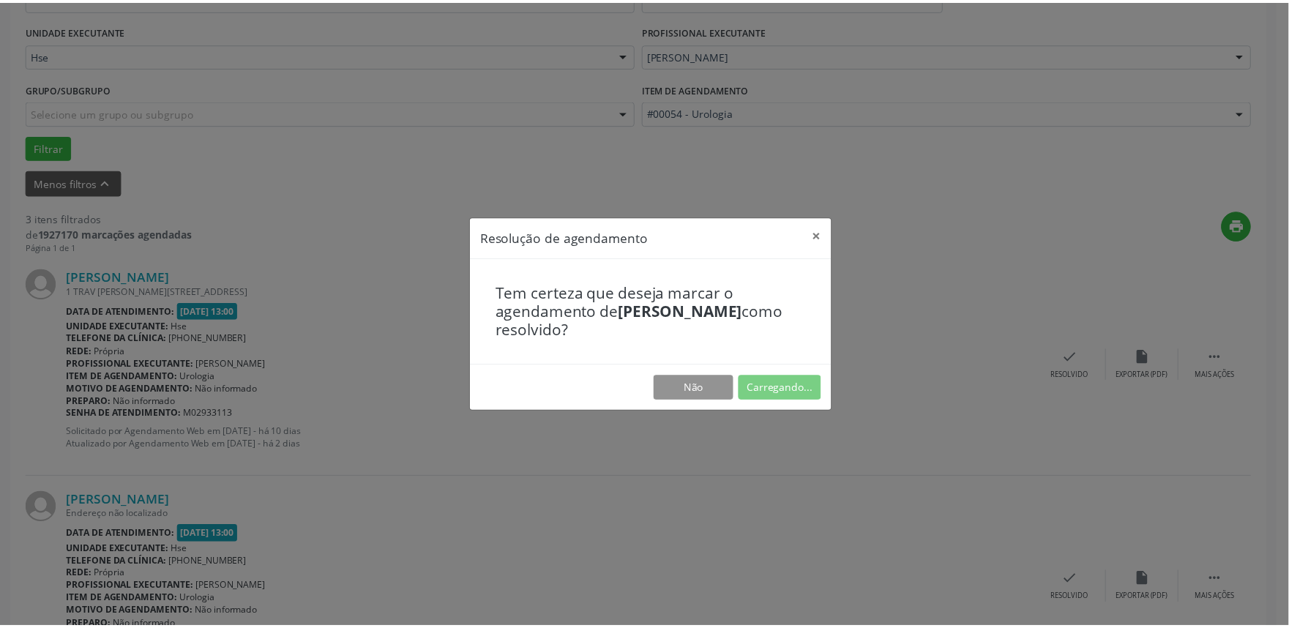
scroll to position [0, 0]
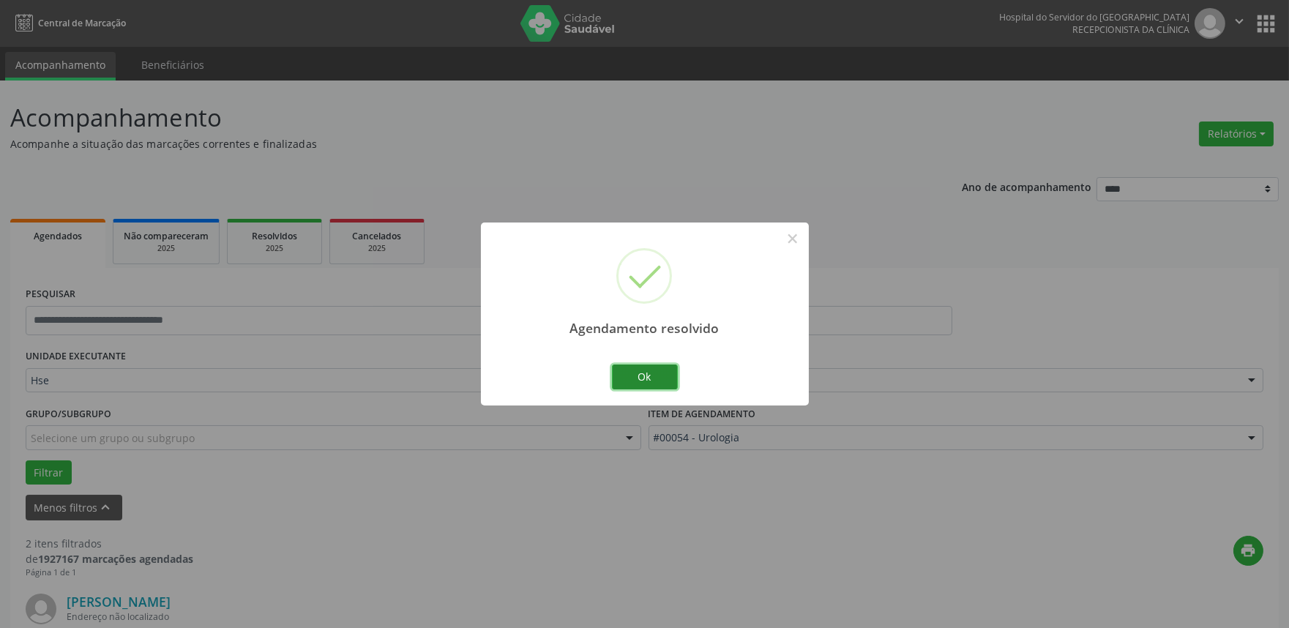
click at [659, 378] on button "Ok" at bounding box center [645, 376] width 66 height 25
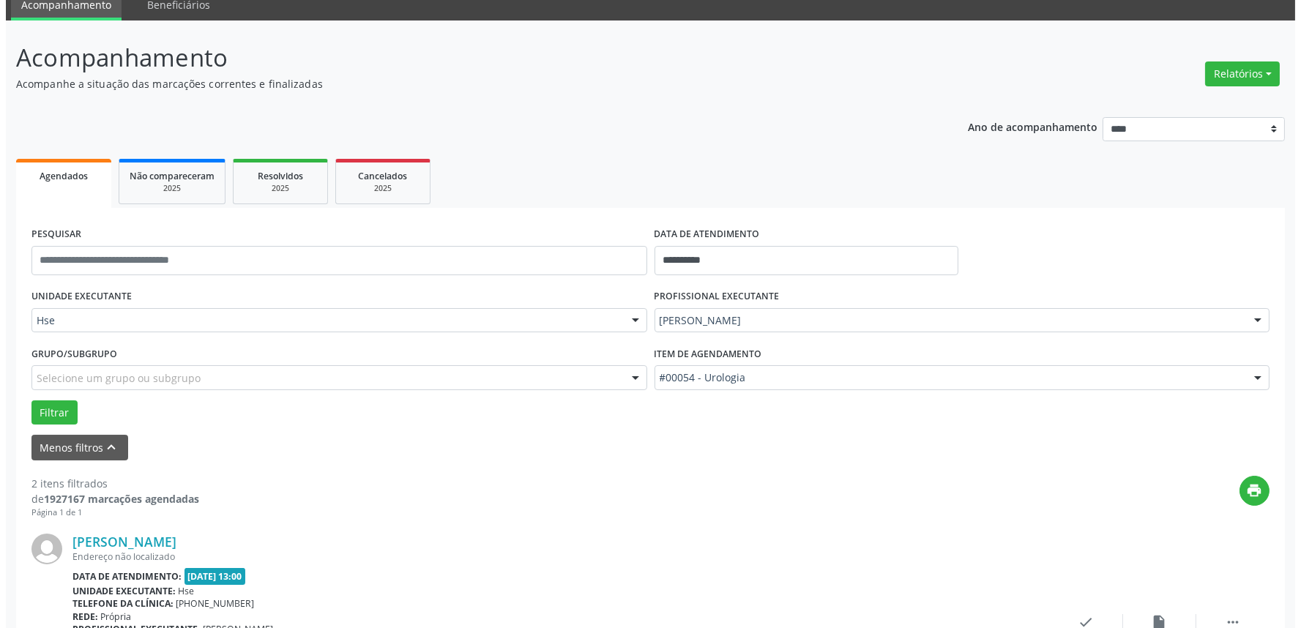
scroll to position [244, 0]
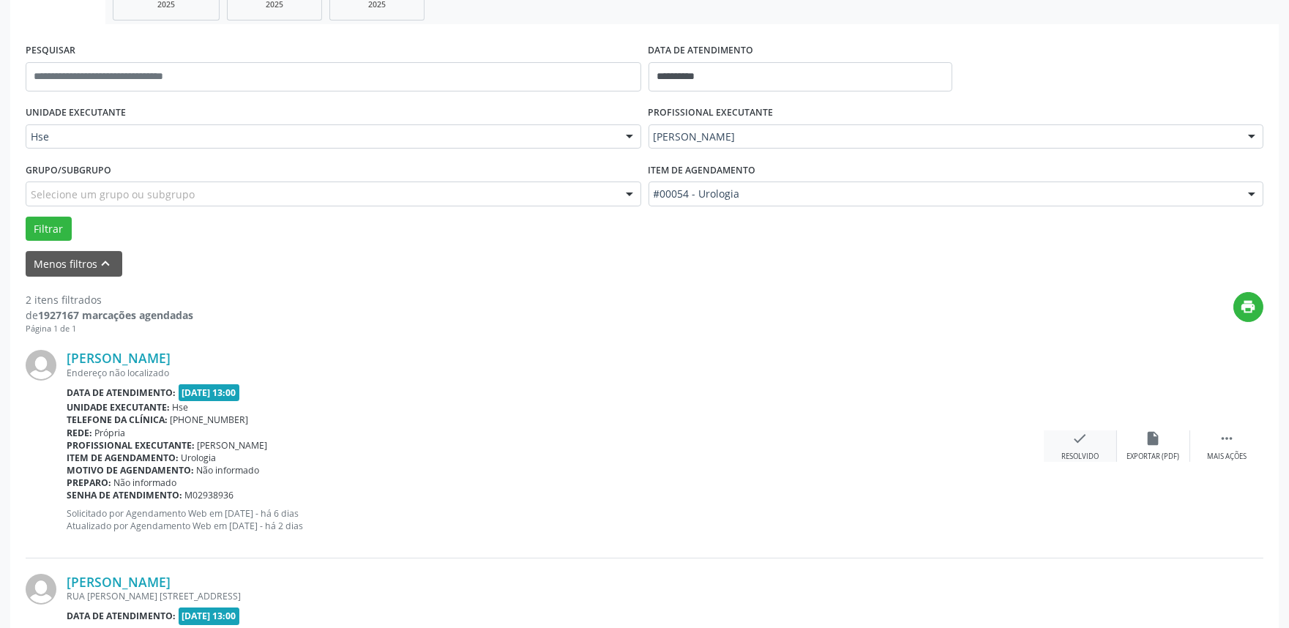
click at [1070, 437] on div "check Resolvido" at bounding box center [1080, 445] width 73 height 31
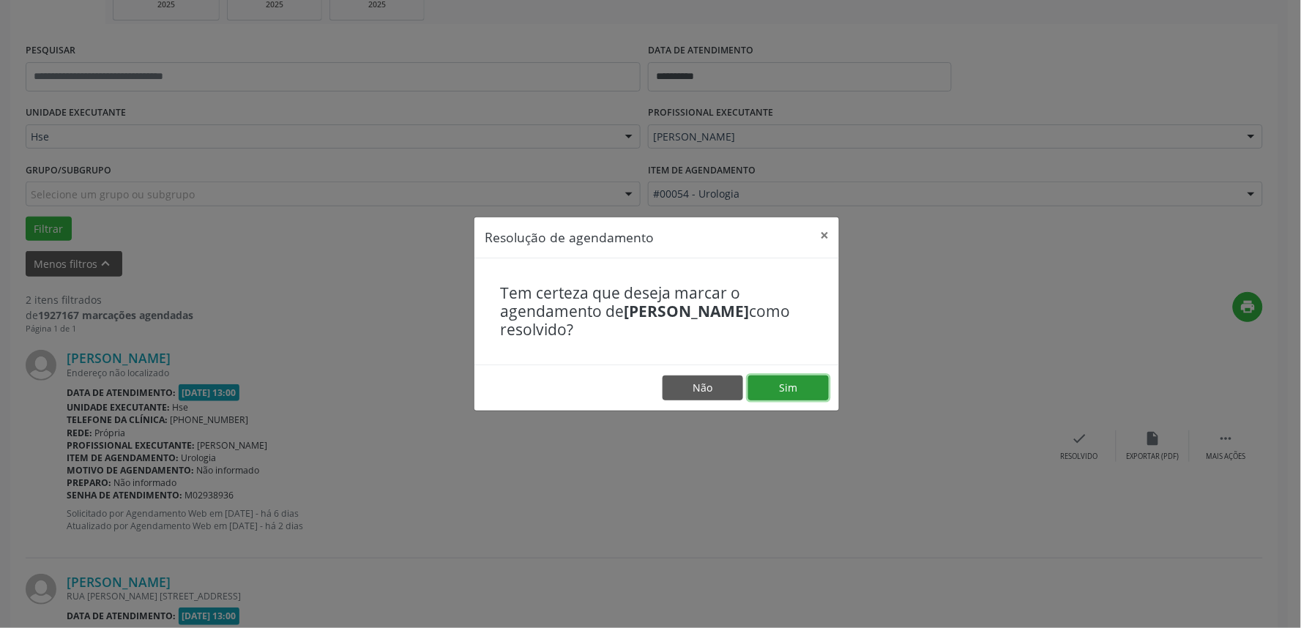
click at [784, 384] on button "Sim" at bounding box center [788, 387] width 81 height 25
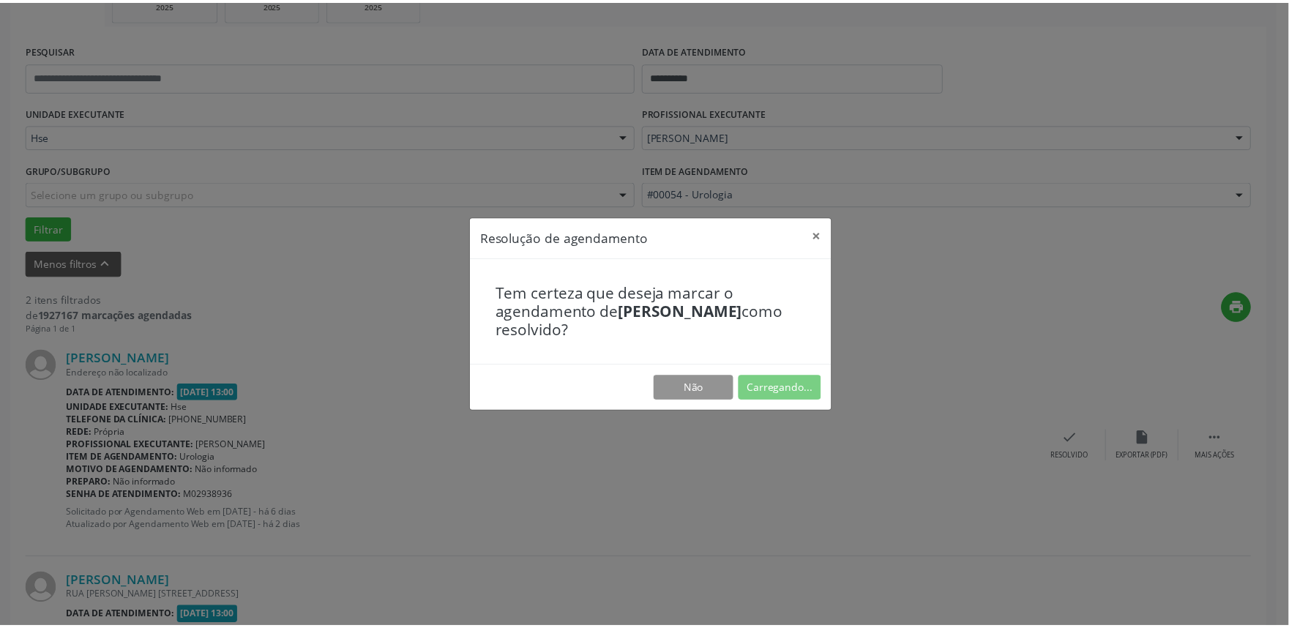
scroll to position [0, 0]
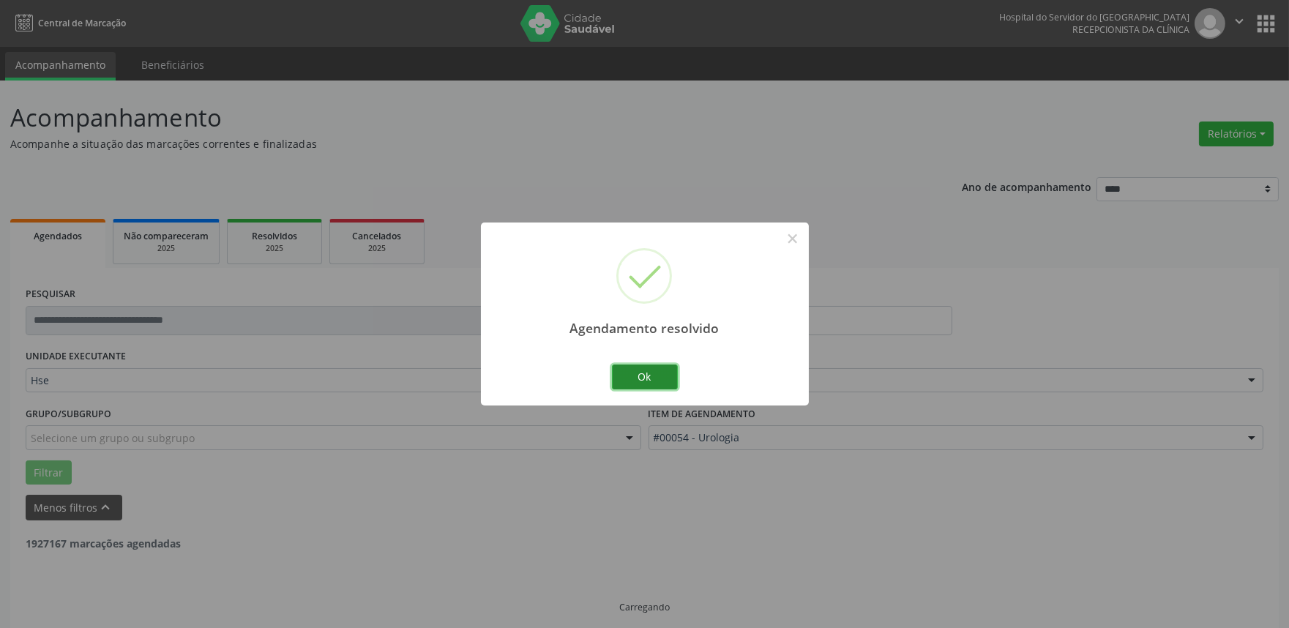
click at [657, 377] on button "Ok" at bounding box center [645, 376] width 66 height 25
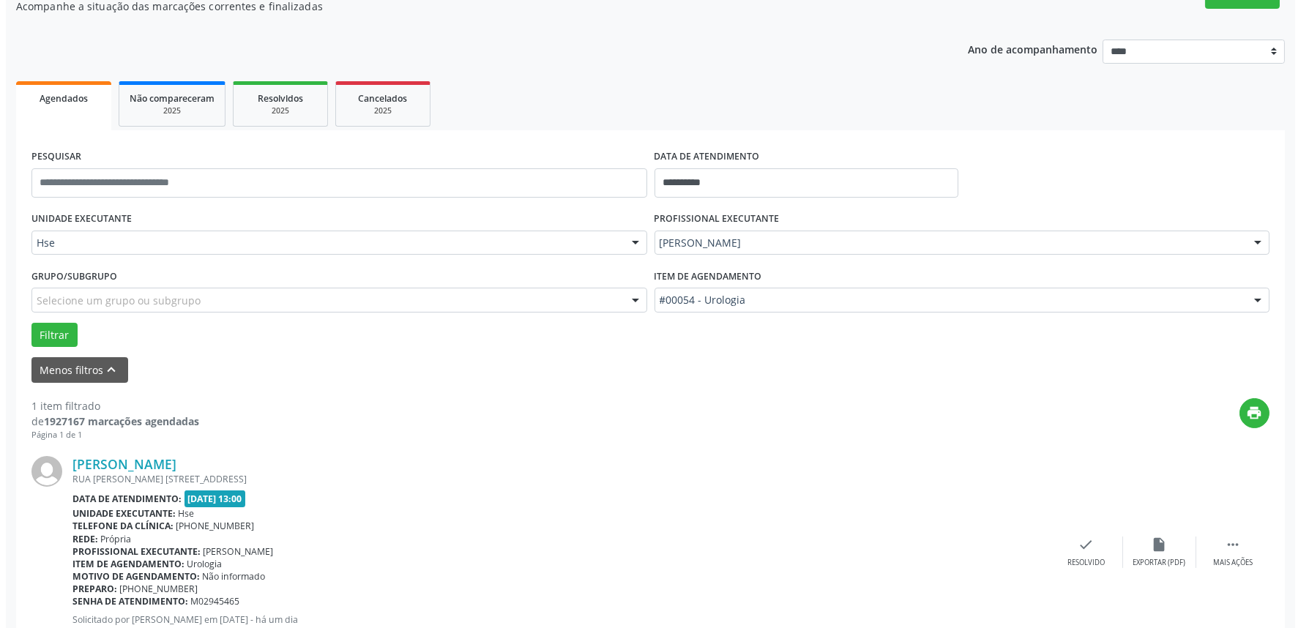
scroll to position [198, 0]
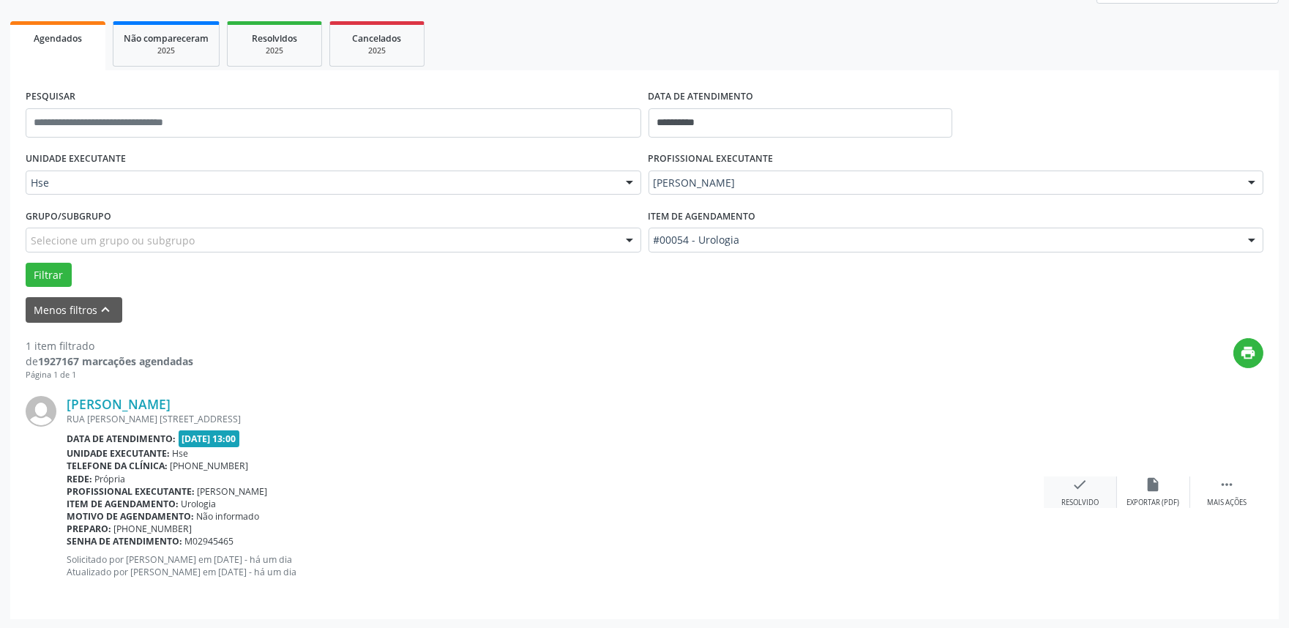
click at [1087, 476] on icon "check" at bounding box center [1080, 484] width 16 height 16
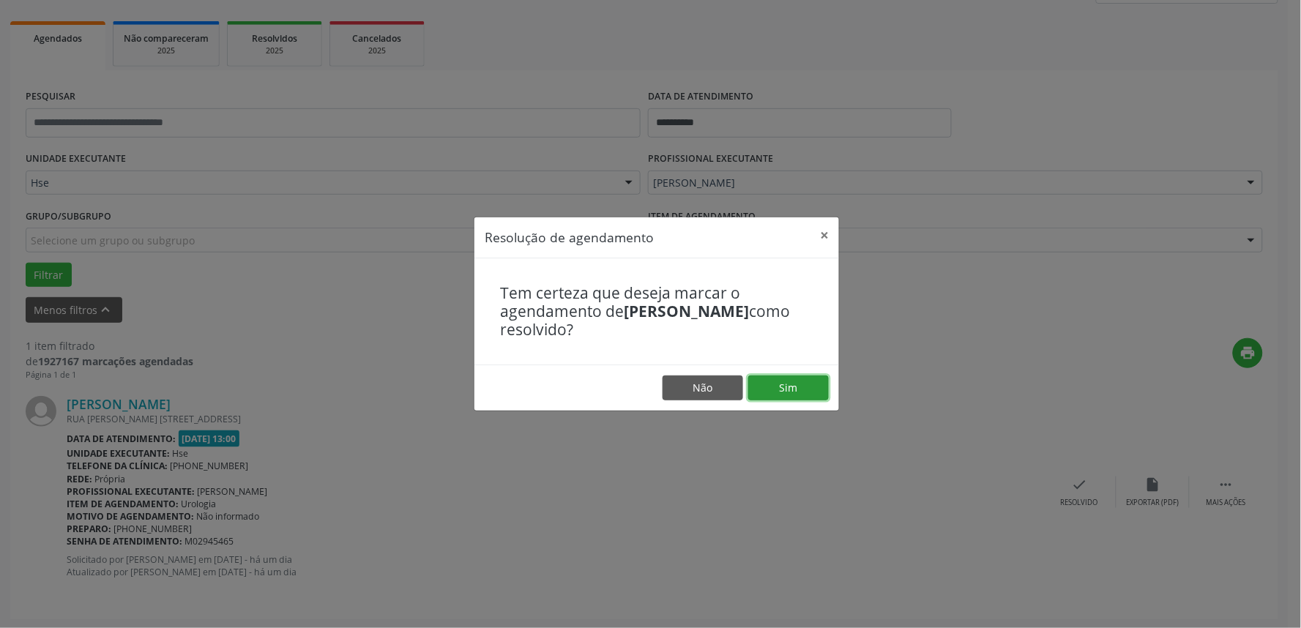
click at [799, 389] on button "Sim" at bounding box center [788, 387] width 81 height 25
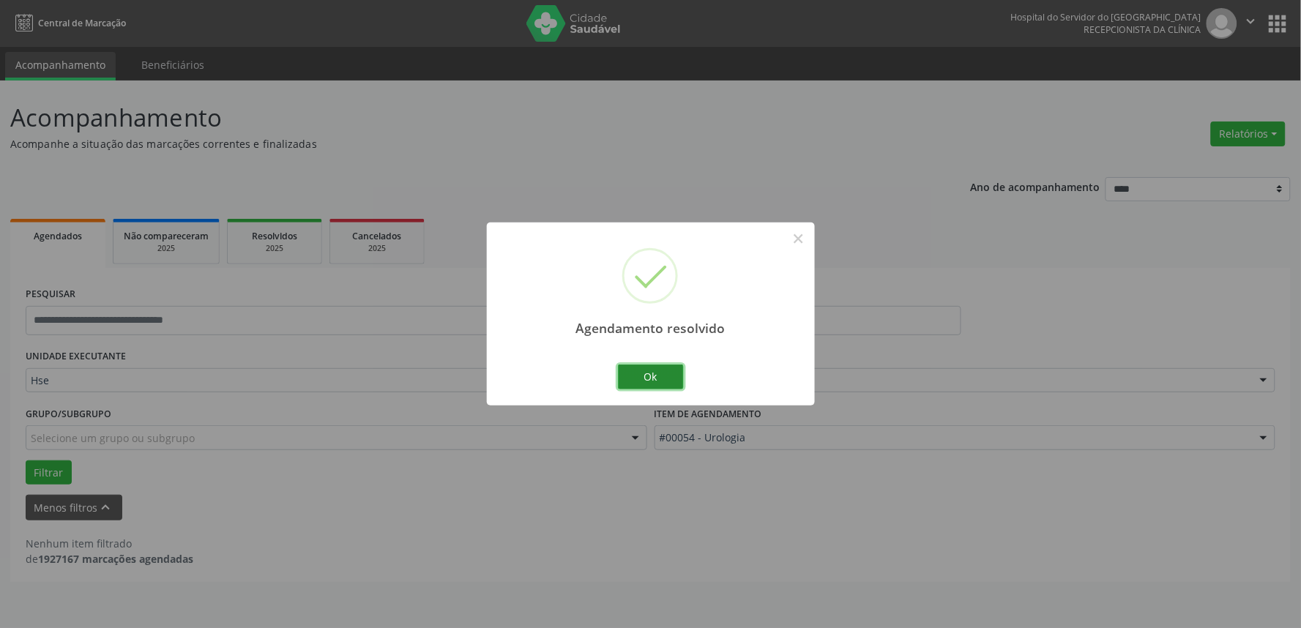
click at [654, 376] on button "Ok" at bounding box center [651, 376] width 66 height 25
